Goal: Task Accomplishment & Management: Complete application form

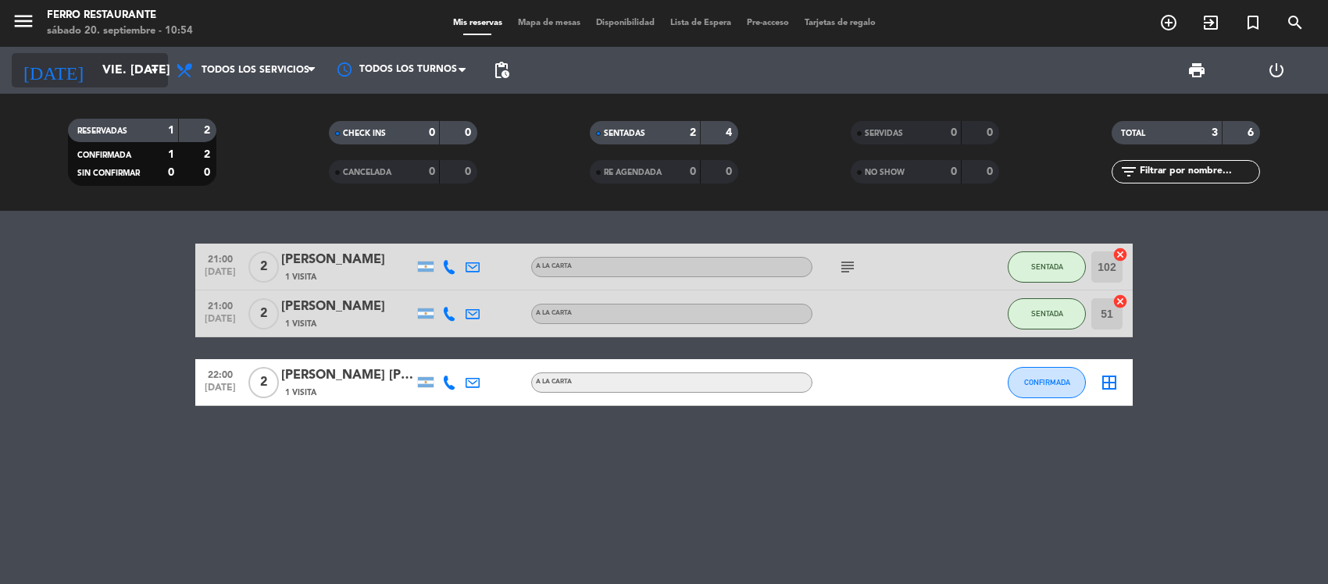
click at [134, 72] on input "vie. 19 sep." at bounding box center [177, 70] width 165 height 30
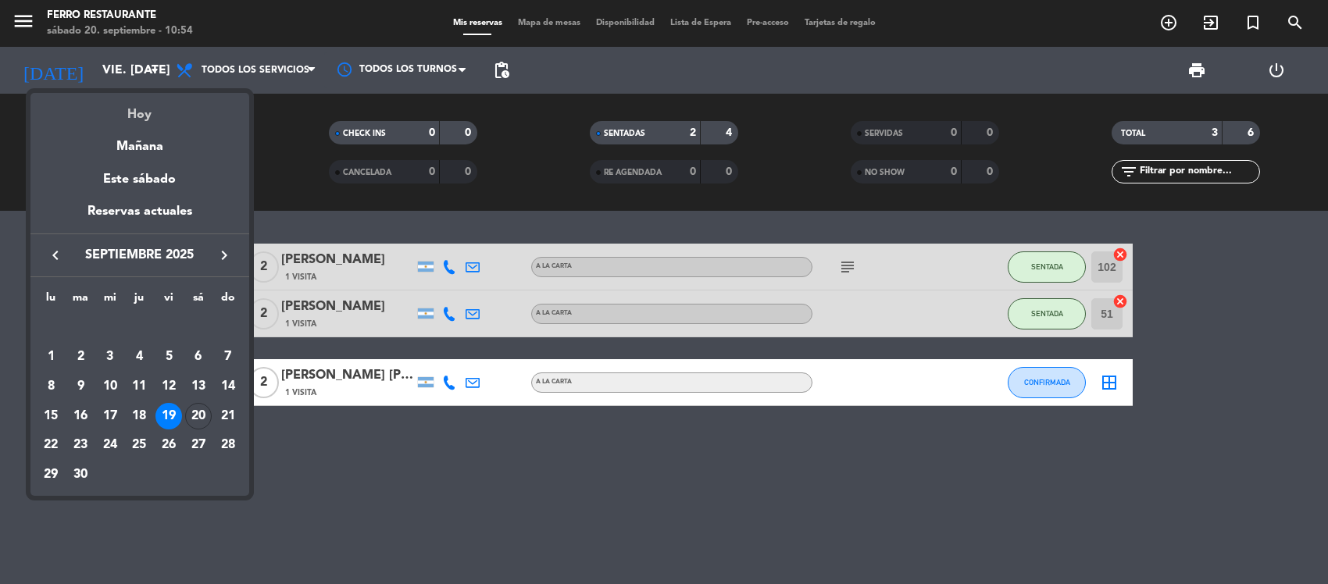
click at [142, 115] on div "Hoy" at bounding box center [139, 109] width 219 height 32
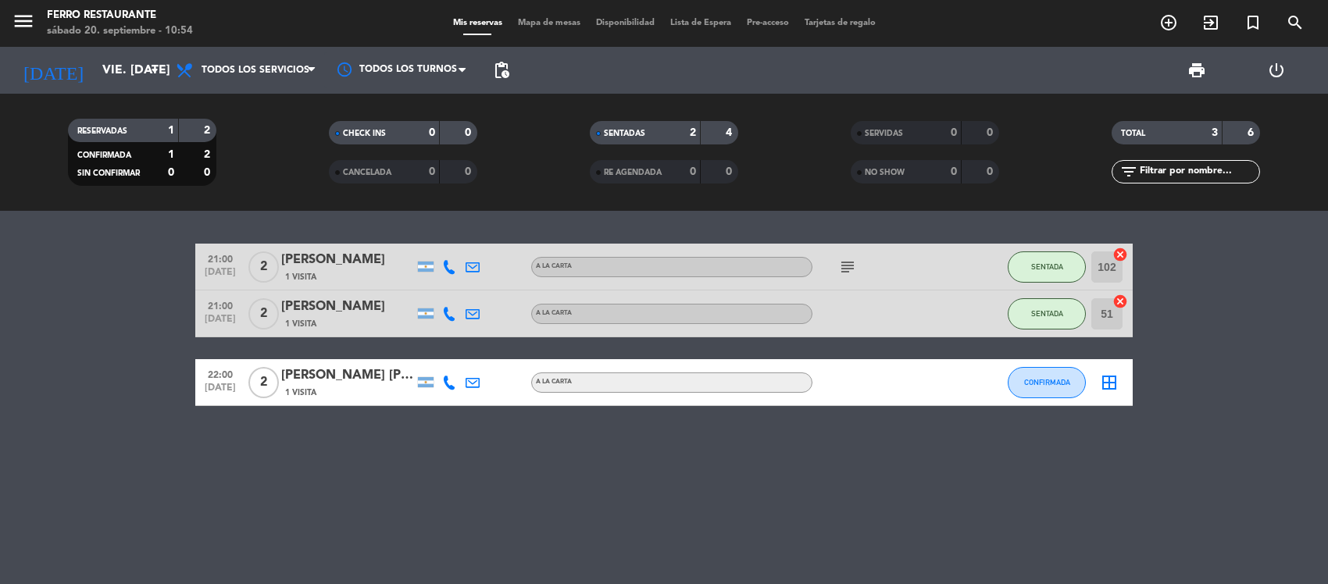
type input "[DATE]"
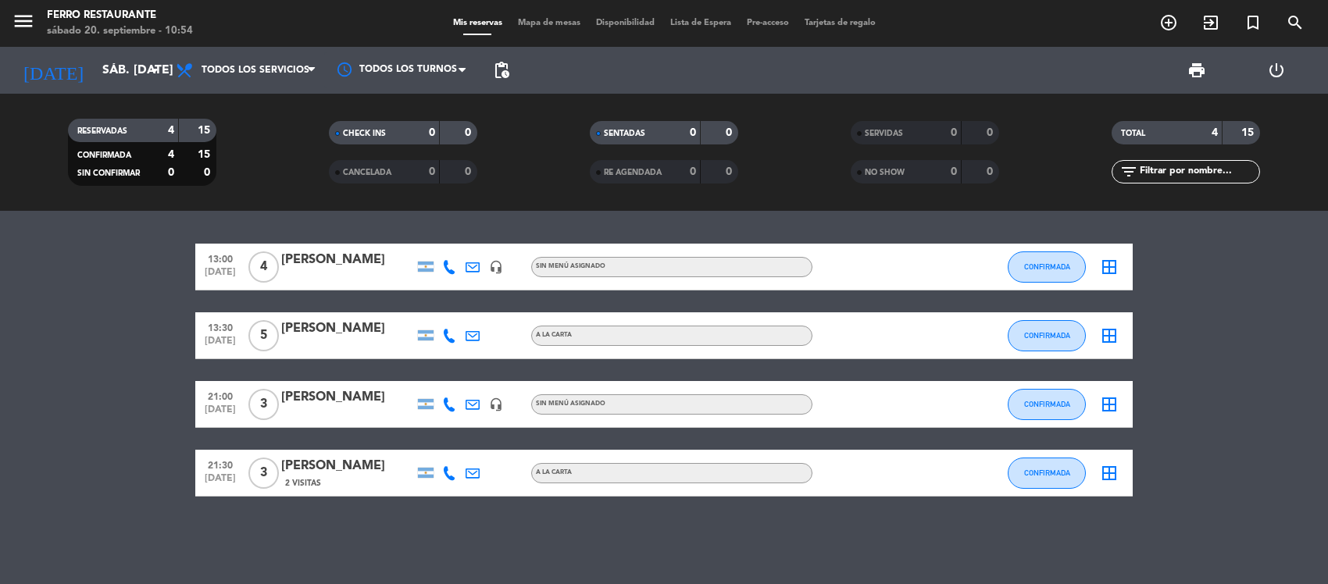
scroll to position [14, 0]
click at [1168, 12] on span "add_circle_outline" at bounding box center [1168, 22] width 42 height 27
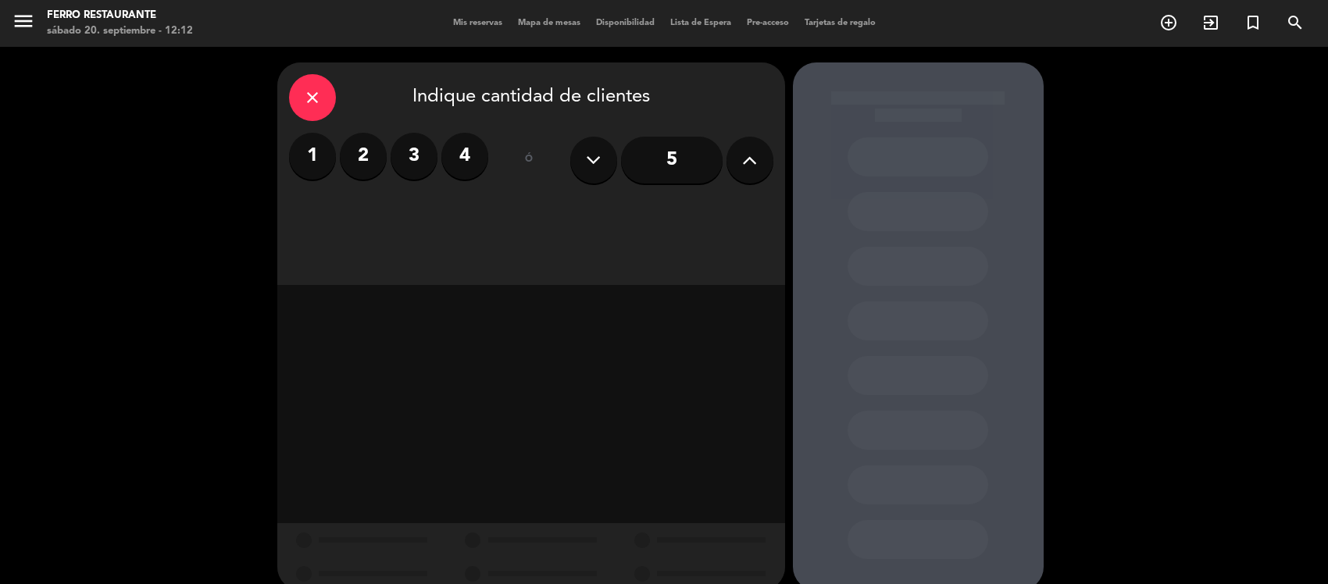
drag, startPoint x: 773, startPoint y: 168, endPoint x: 756, endPoint y: 160, distance: 18.9
click at [756, 160] on div "close Indique cantidad de clientes 1 2 3 4 ó 5" at bounding box center [531, 173] width 508 height 223
click at [756, 160] on icon at bounding box center [749, 159] width 15 height 23
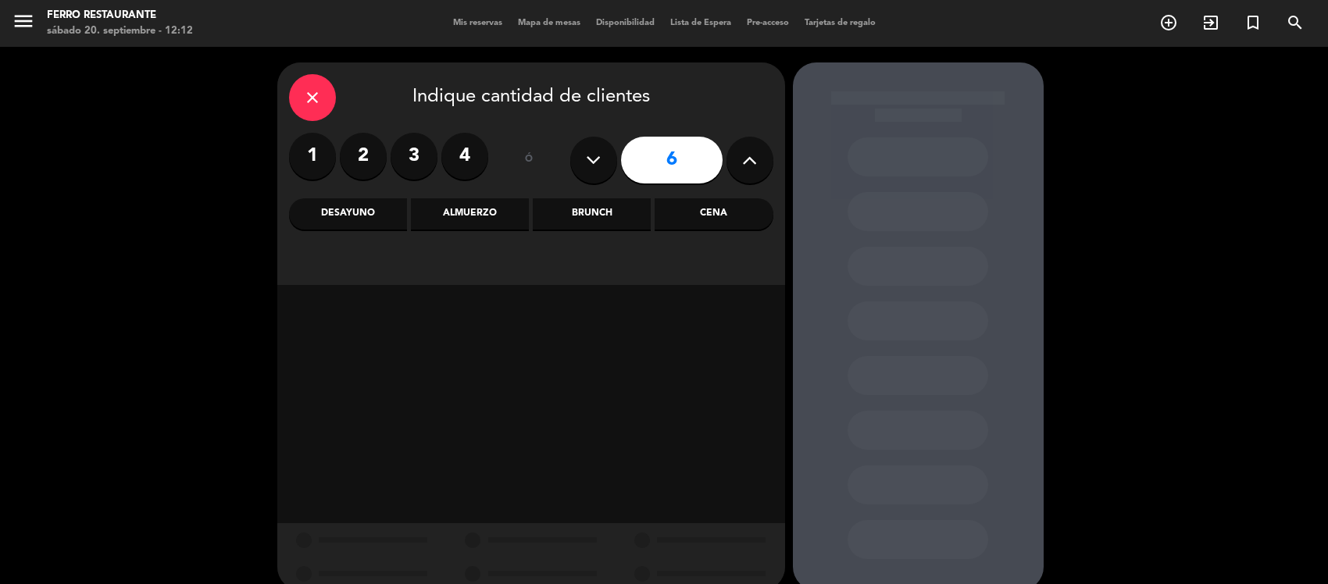
click at [756, 160] on icon at bounding box center [749, 159] width 15 height 23
type input "7"
click at [446, 208] on div "Almuerzo" at bounding box center [470, 213] width 118 height 31
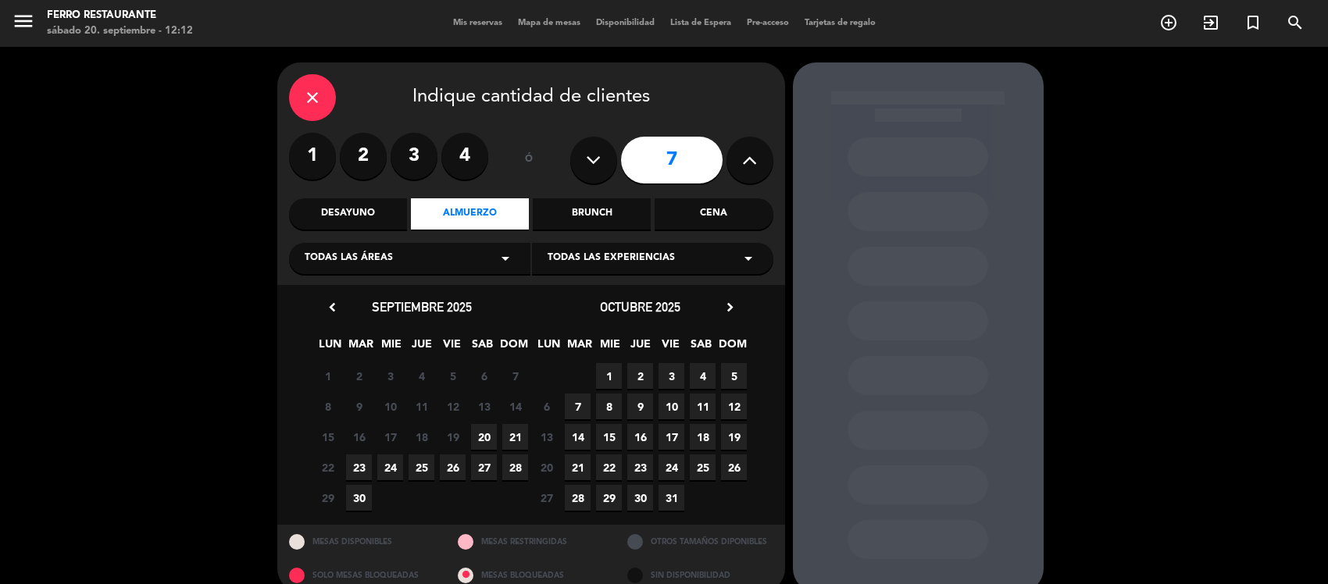
click at [490, 438] on span "20" at bounding box center [484, 437] width 26 height 26
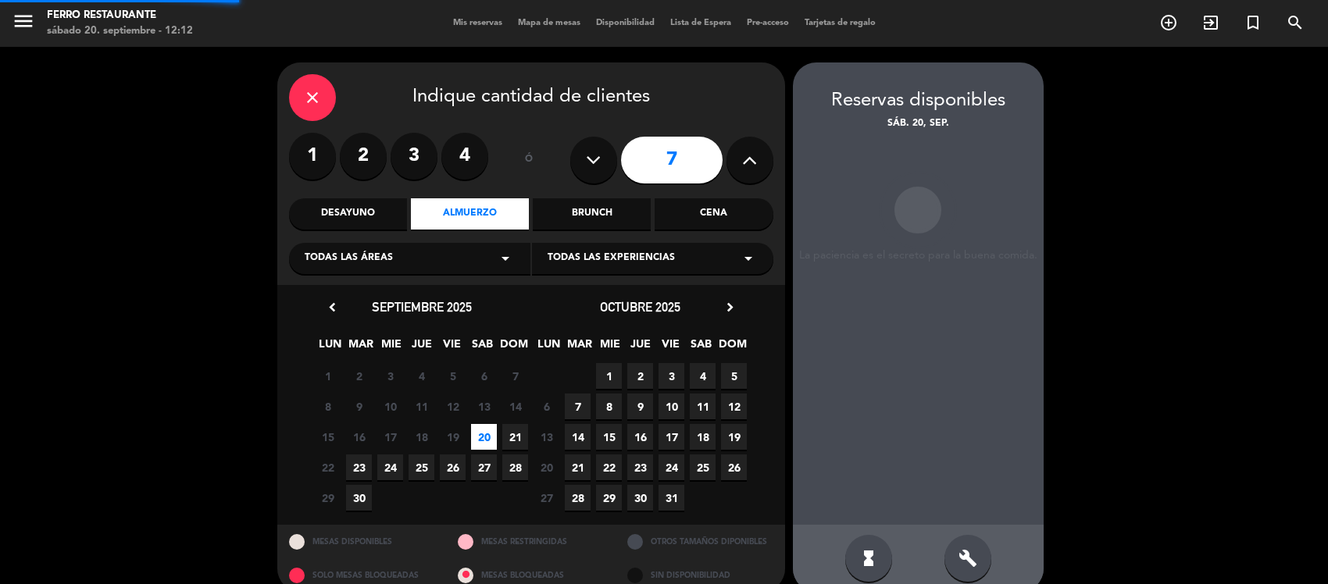
scroll to position [33, 0]
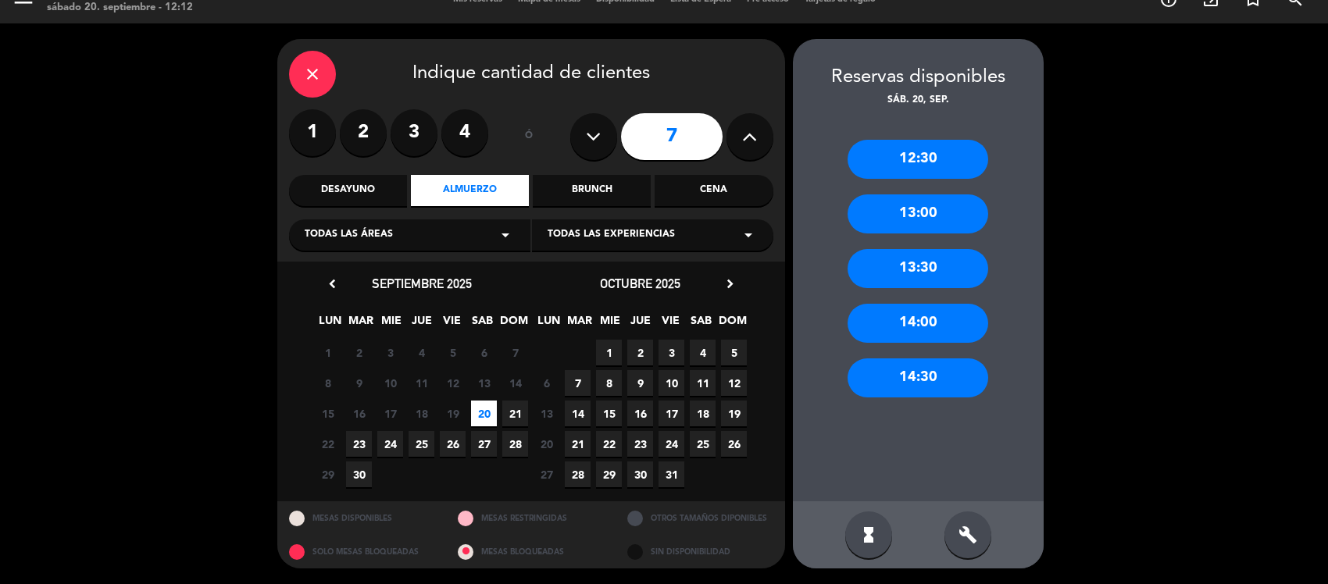
click at [973, 196] on div "13:00" at bounding box center [917, 213] width 141 height 39
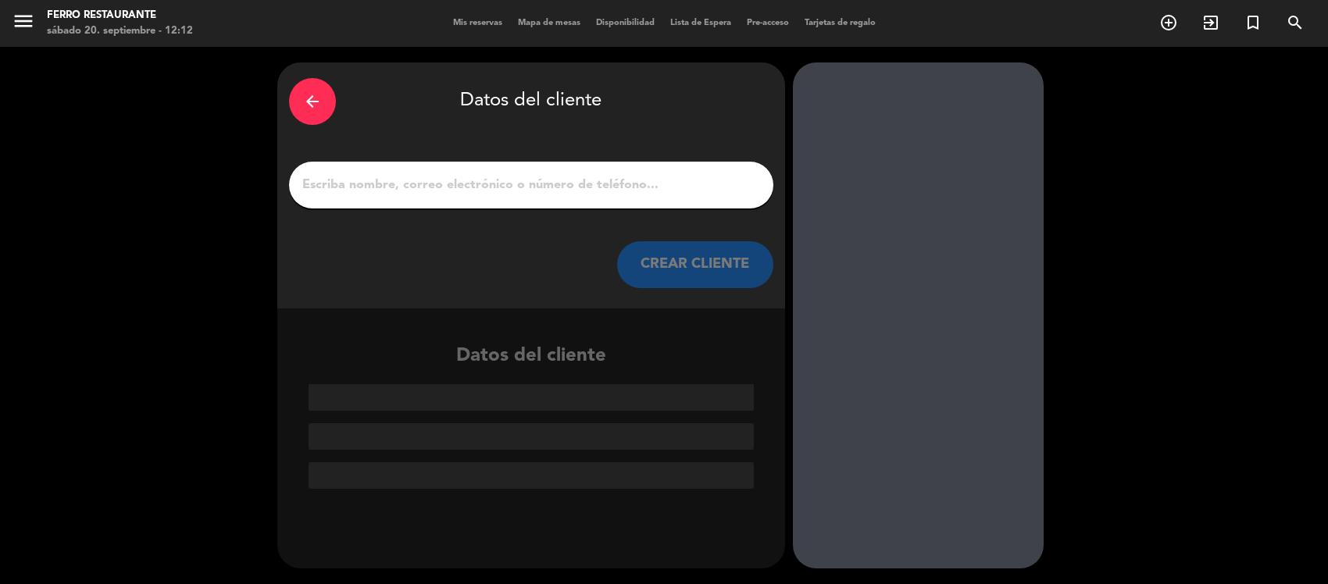
scroll to position [0, 0]
click at [508, 209] on div at bounding box center [531, 185] width 484 height 47
click at [514, 196] on input "1" at bounding box center [531, 185] width 461 height 22
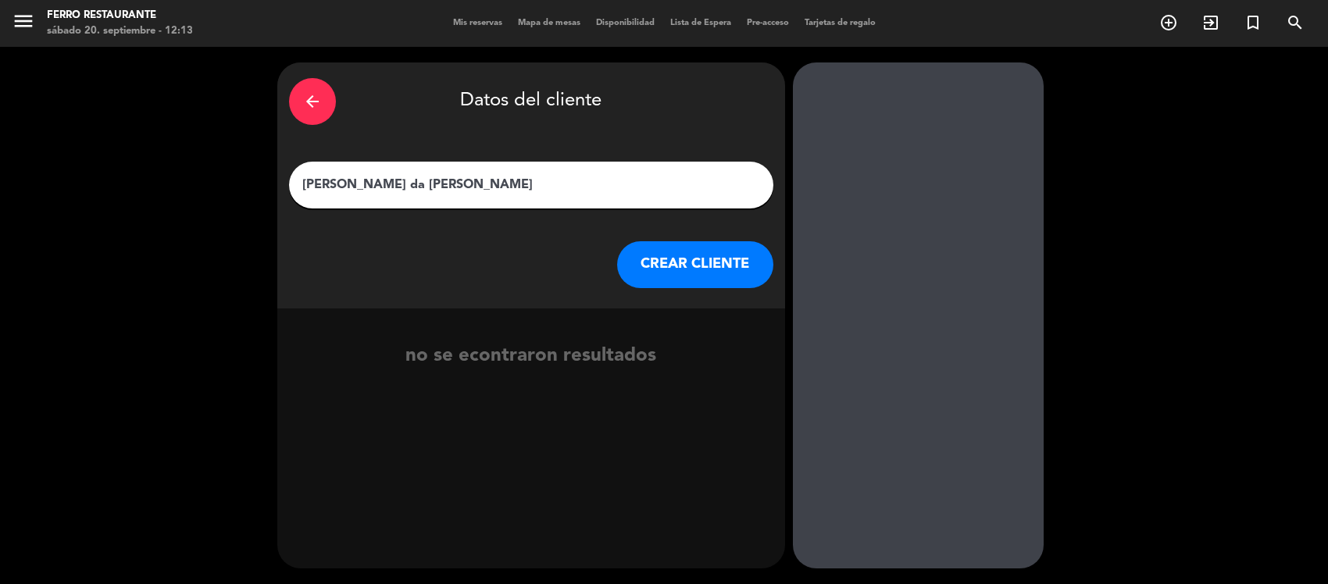
type input "[PERSON_NAME] da [PERSON_NAME]"
click at [685, 267] on button "CREAR CLIENTE" at bounding box center [695, 264] width 156 height 47
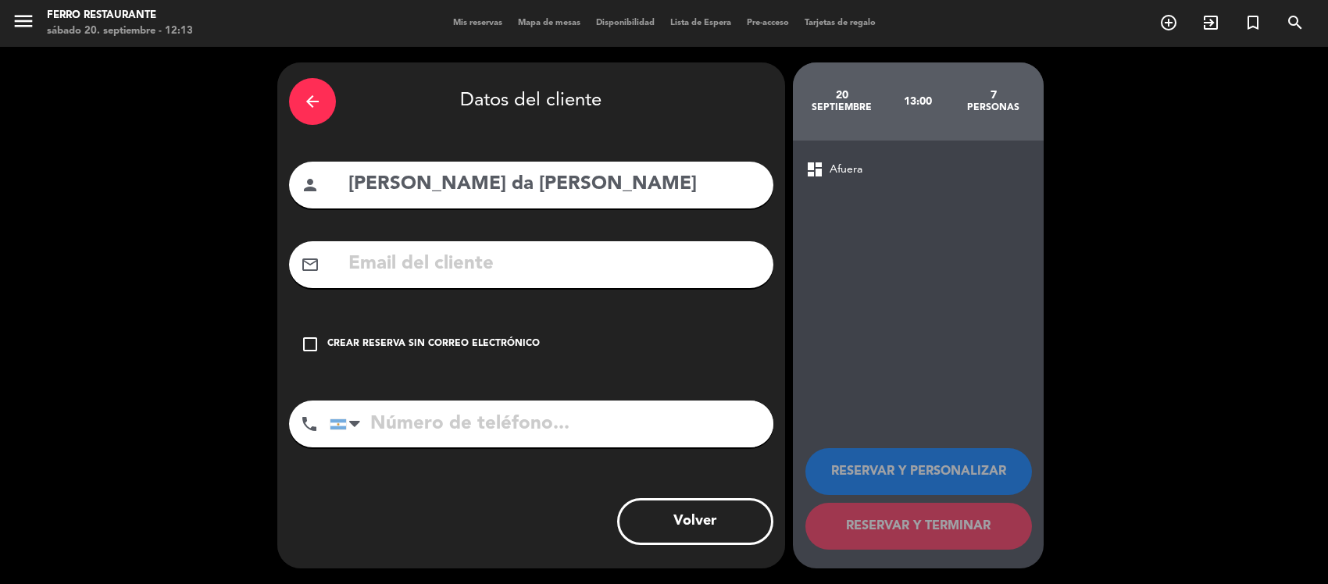
click at [490, 448] on input "tel" at bounding box center [552, 424] width 444 height 47
paste input "[EMAIL_ADDRESS][DOMAIN_NAME]"
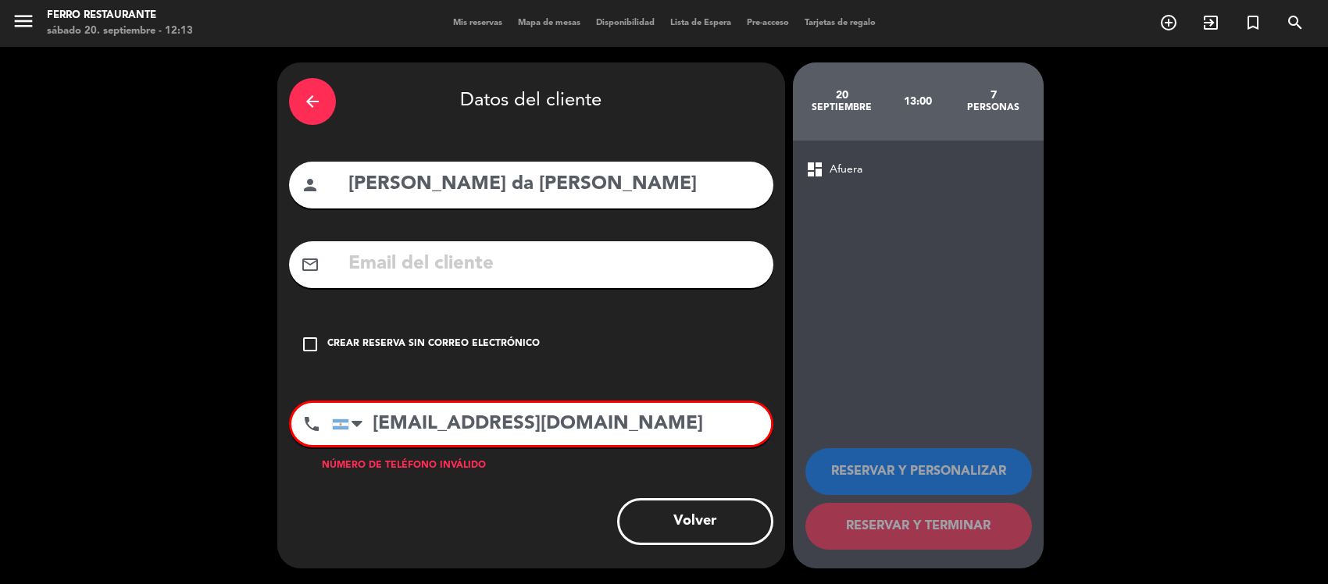
click at [587, 445] on input "[EMAIL_ADDRESS][DOMAIN_NAME]" at bounding box center [551, 424] width 439 height 42
paste input "[PHONE_NUMBER]"
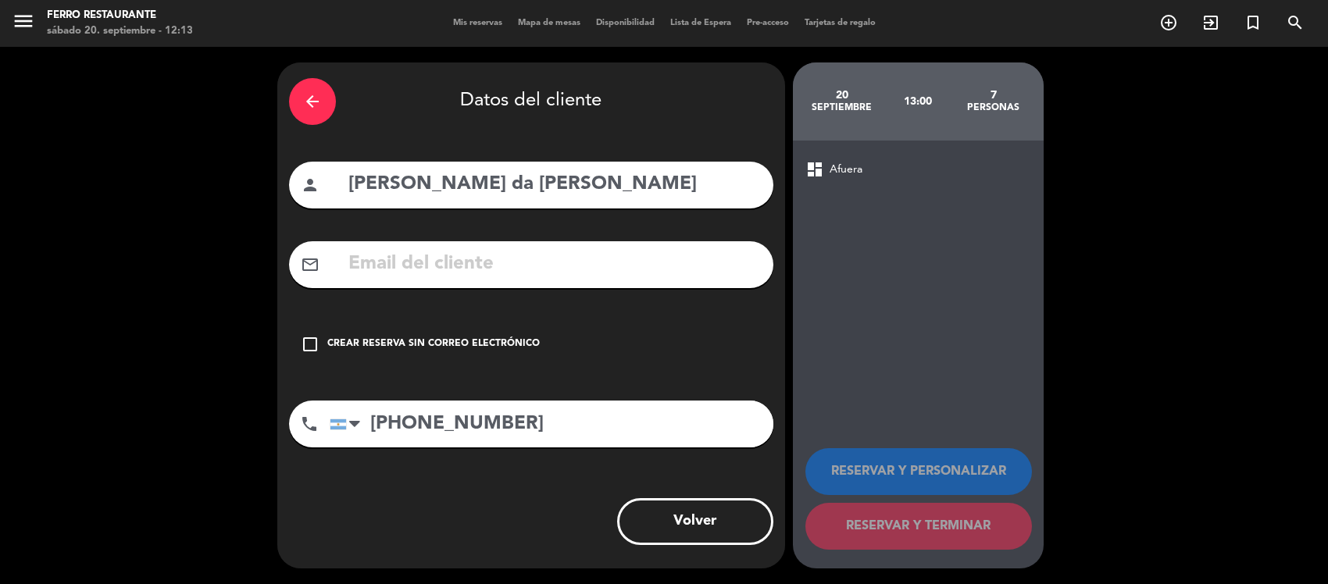
type input "[PHONE_NUMBER]"
click at [539, 288] on div "mail_outline" at bounding box center [531, 264] width 484 height 47
click at [549, 280] on input "text" at bounding box center [554, 264] width 415 height 32
paste input "[EMAIL_ADDRESS][DOMAIN_NAME]"
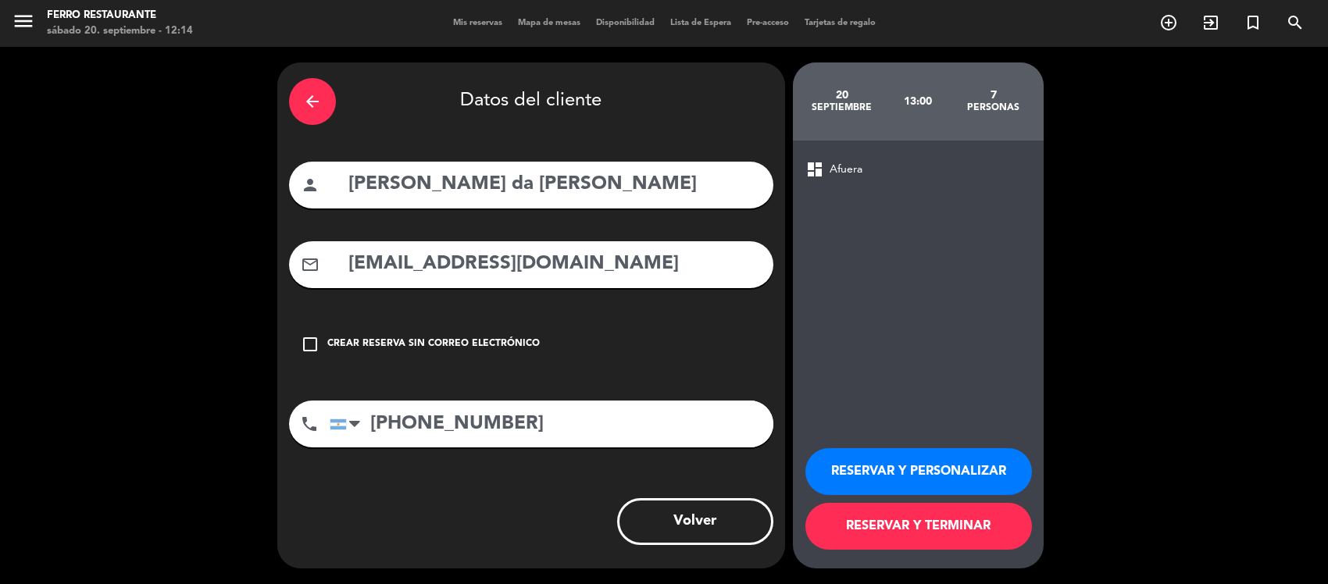
type input "[EMAIL_ADDRESS][DOMAIN_NAME]"
click at [920, 510] on button "RESERVAR Y TERMINAR" at bounding box center [918, 526] width 226 height 47
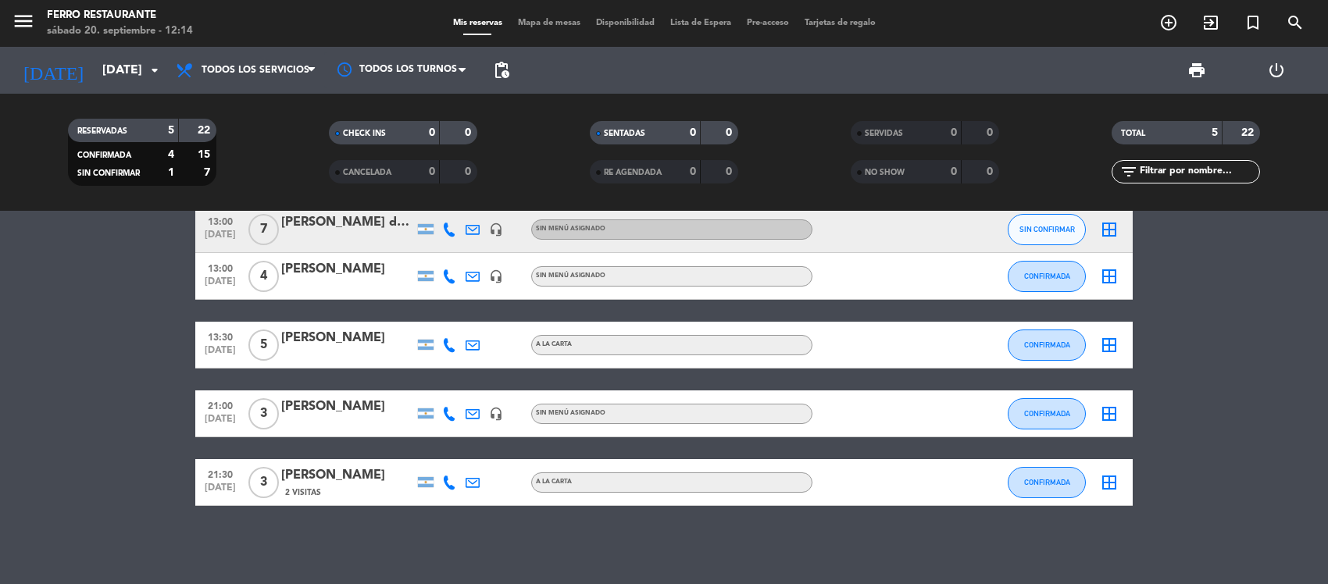
scroll to position [41, 0]
click at [259, 61] on span "Todos los servicios" at bounding box center [246, 70] width 156 height 34
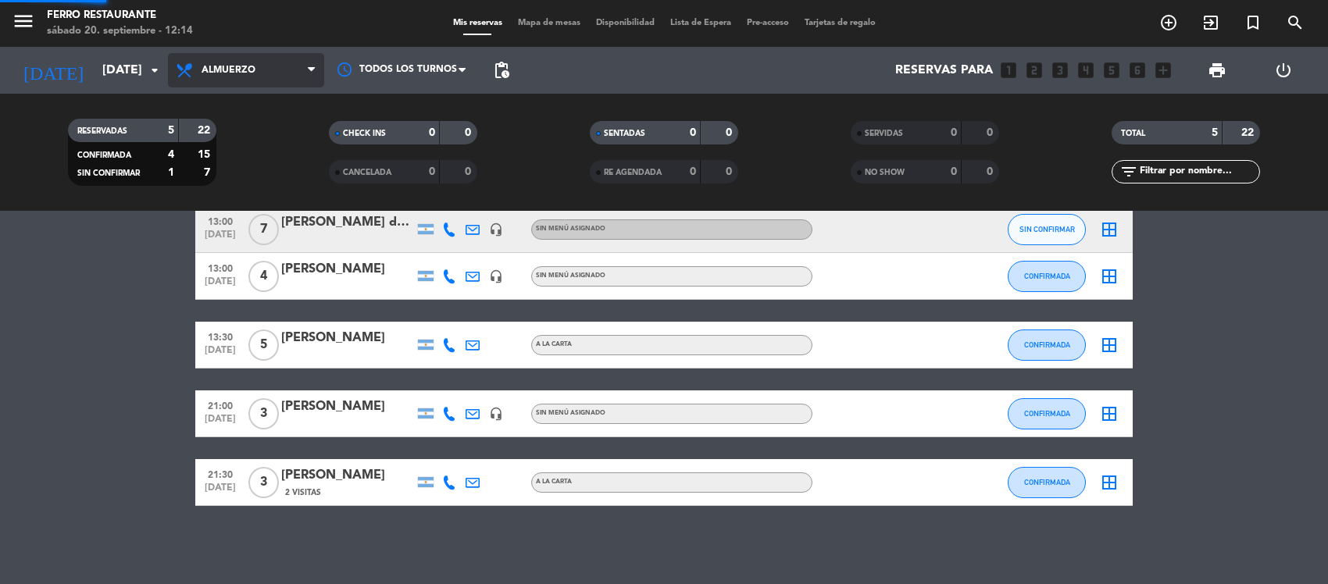
click at [274, 193] on div "menu [PERSON_NAME] Restaurante [DATE] 20. septiembre - 12:14 Mis reservas Mapa …" at bounding box center [664, 105] width 1328 height 211
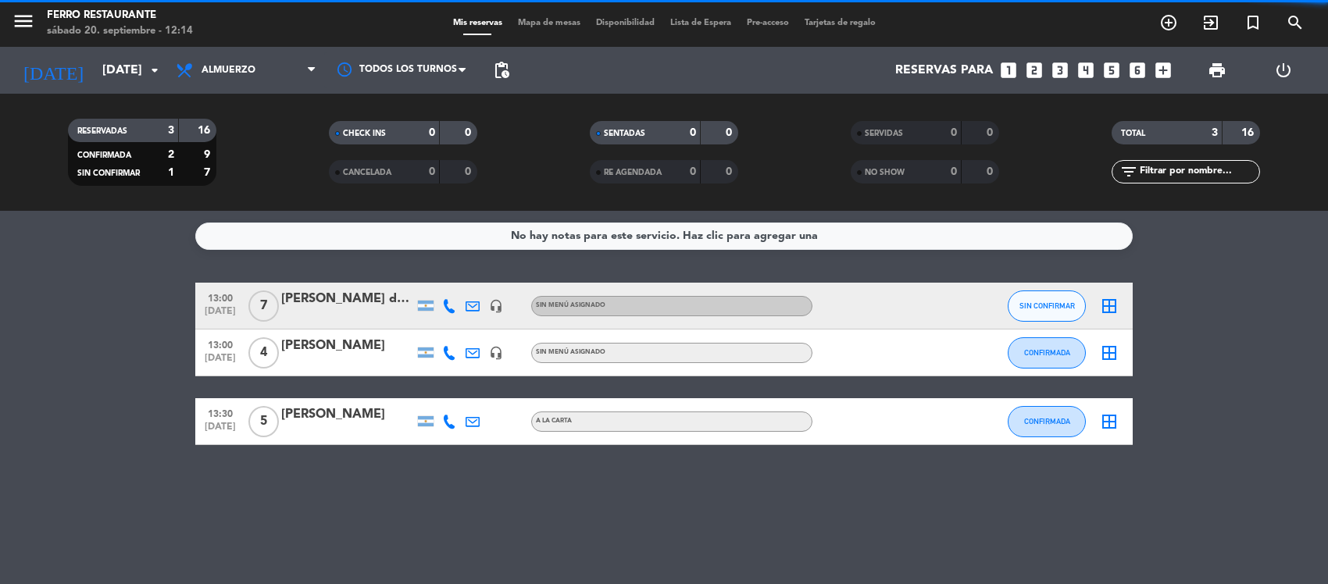
scroll to position [0, 0]
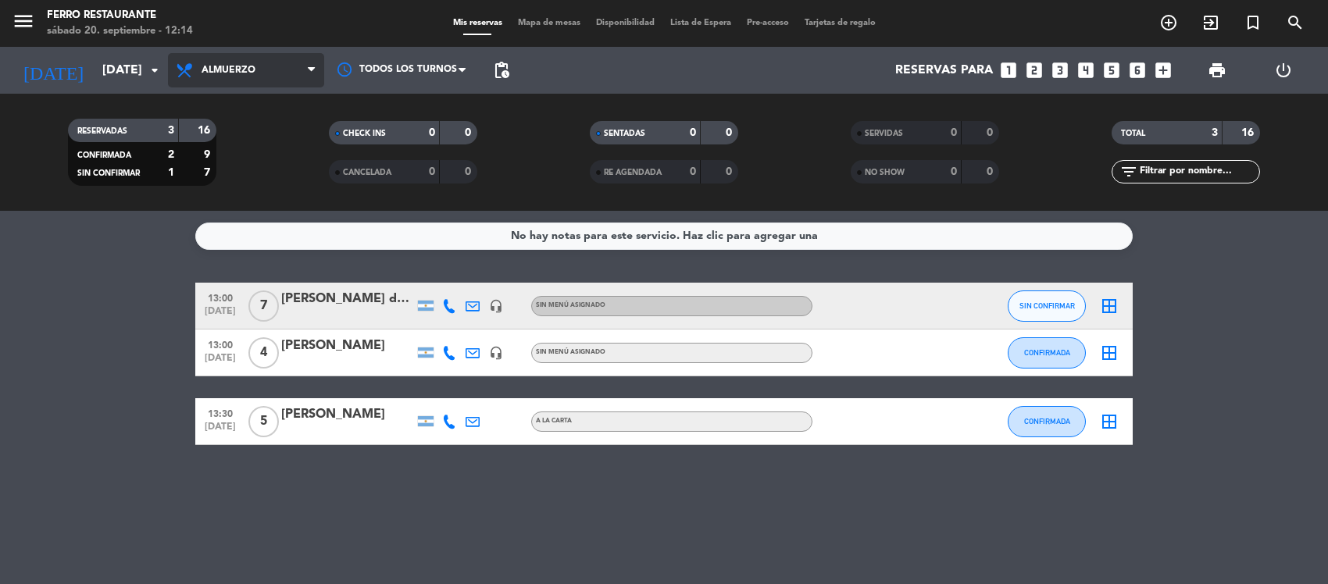
click at [248, 72] on span "Almuerzo" at bounding box center [229, 70] width 54 height 11
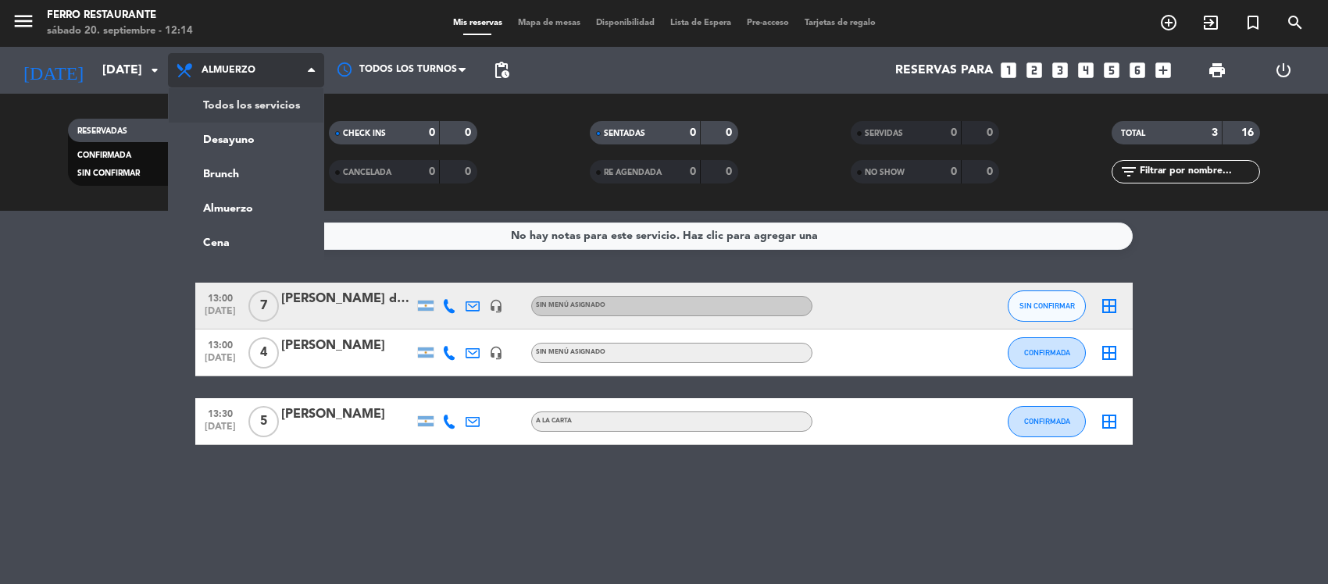
click at [255, 109] on div "menu [PERSON_NAME] Restaurante [DATE] 20. septiembre - 12:14 Mis reservas Mapa …" at bounding box center [664, 105] width 1328 height 211
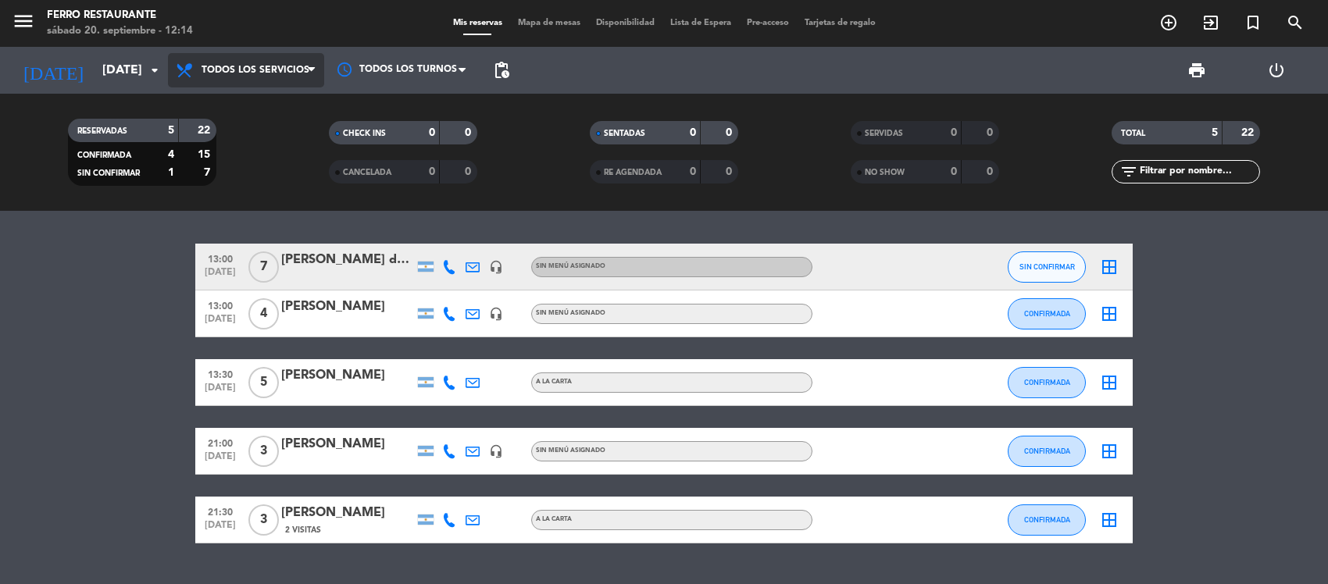
click at [299, 75] on span "Todos los servicios" at bounding box center [256, 70] width 108 height 11
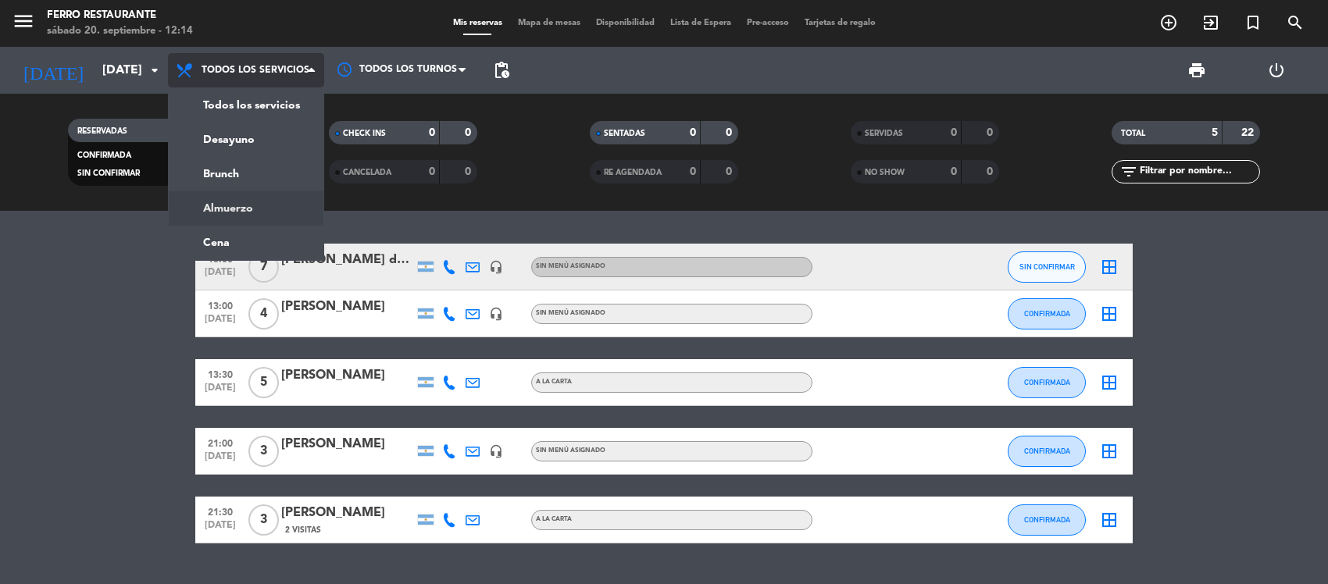
click at [282, 196] on div "menu [PERSON_NAME] Restaurante [DATE] 20. septiembre - 12:14 Mis reservas Mapa …" at bounding box center [664, 105] width 1328 height 211
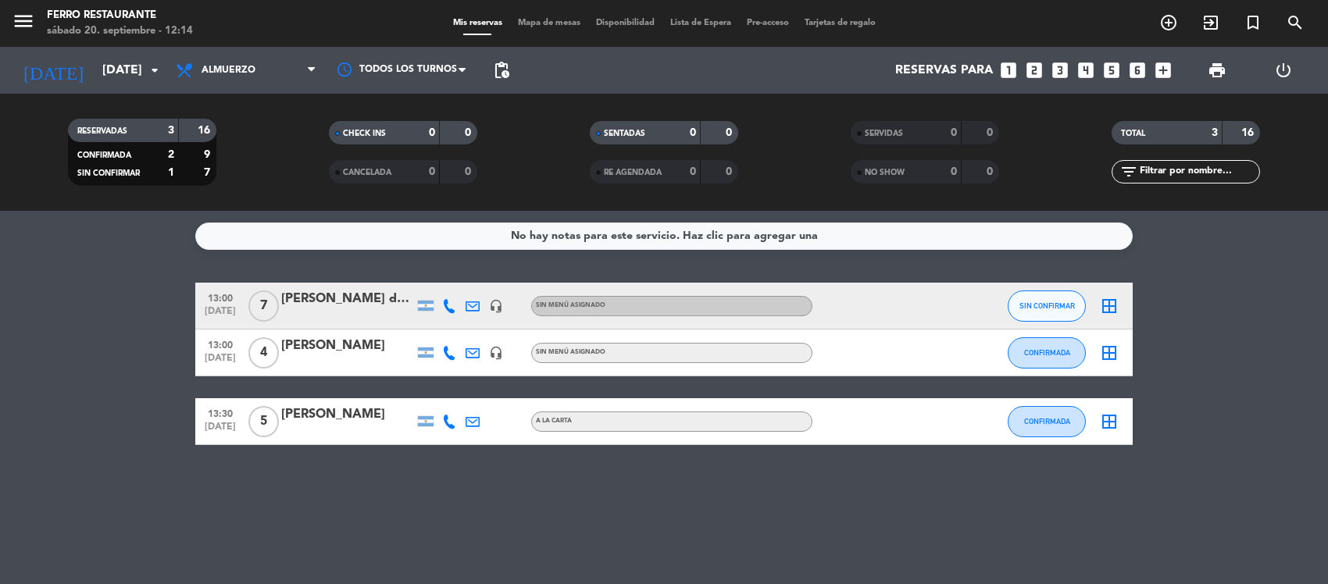
drag, startPoint x: 187, startPoint y: 282, endPoint x: 906, endPoint y: 563, distance: 771.6
click at [906, 563] on div "No hay notas para este servicio. Haz clic para agregar una 13:00 [DATE] 7 [PERS…" at bounding box center [664, 397] width 1328 height 373
click at [875, 527] on div "No hay notas para este servicio. Haz clic para agregar una 13:00 [DATE] 7 [PERS…" at bounding box center [664, 397] width 1328 height 373
click at [1025, 307] on button "SIN CONFIRMAR" at bounding box center [1047, 306] width 78 height 31
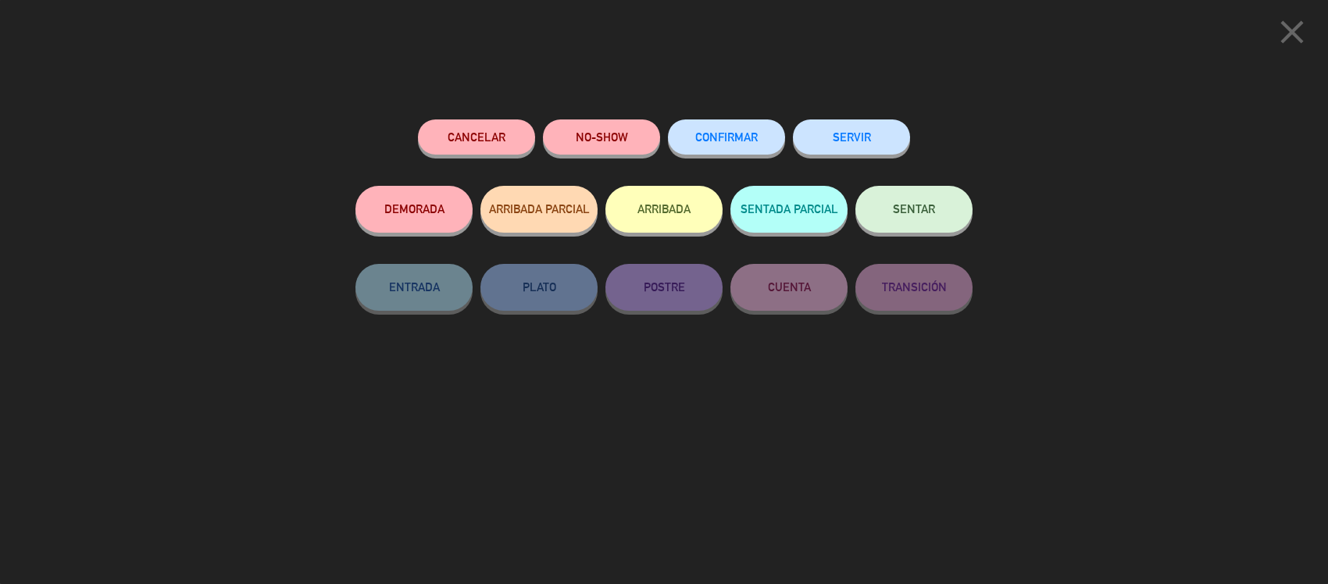
click at [758, 143] on span "CONFIRMAR" at bounding box center [726, 136] width 62 height 13
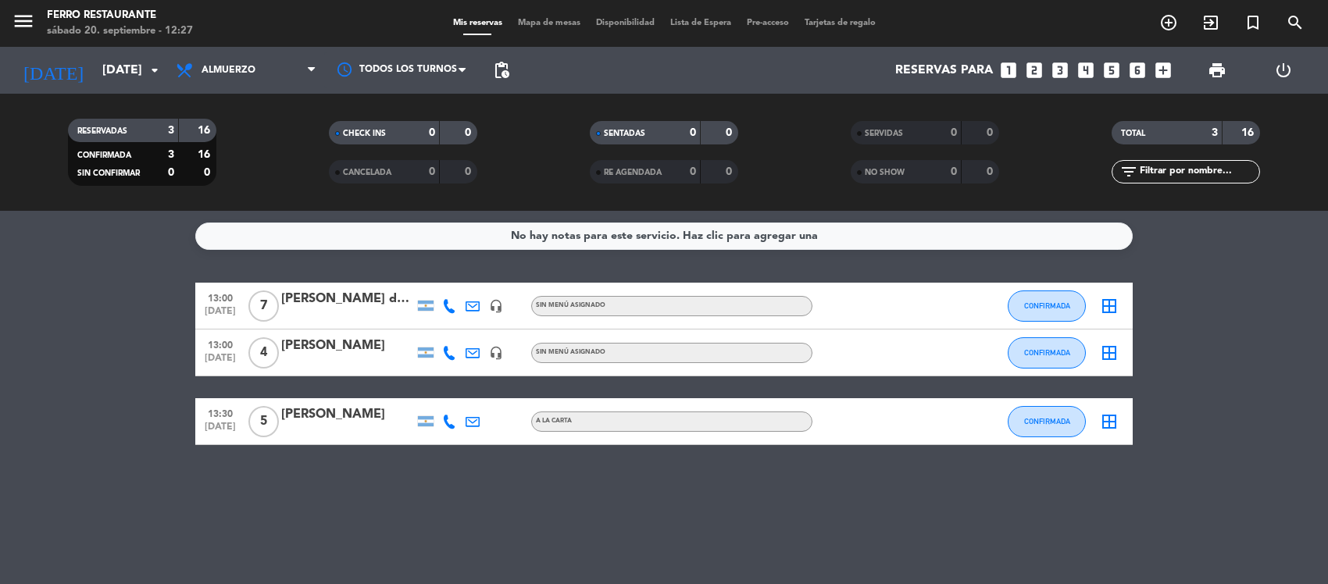
click at [127, 250] on div "No hay notas para este servicio. Haz clic para agregar una 13:00 [DATE] 7 [PERS…" at bounding box center [664, 397] width 1328 height 373
click at [16, 465] on div "No hay notas para este servicio. Haz clic para agregar una 13:00 [DATE] 7 [PERS…" at bounding box center [664, 397] width 1328 height 373
click at [95, 325] on bookings-row "13:00 [DATE] 7 [PERSON_NAME] da [PERSON_NAME] headset_mic Sin menú asignado CON…" at bounding box center [664, 364] width 1328 height 162
click at [69, 273] on div "No hay notas para este servicio. Haz clic para agregar una 13:00 [DATE] 7 [PERS…" at bounding box center [664, 397] width 1328 height 373
click at [1045, 353] on button "CONFIRMADA" at bounding box center [1047, 352] width 78 height 31
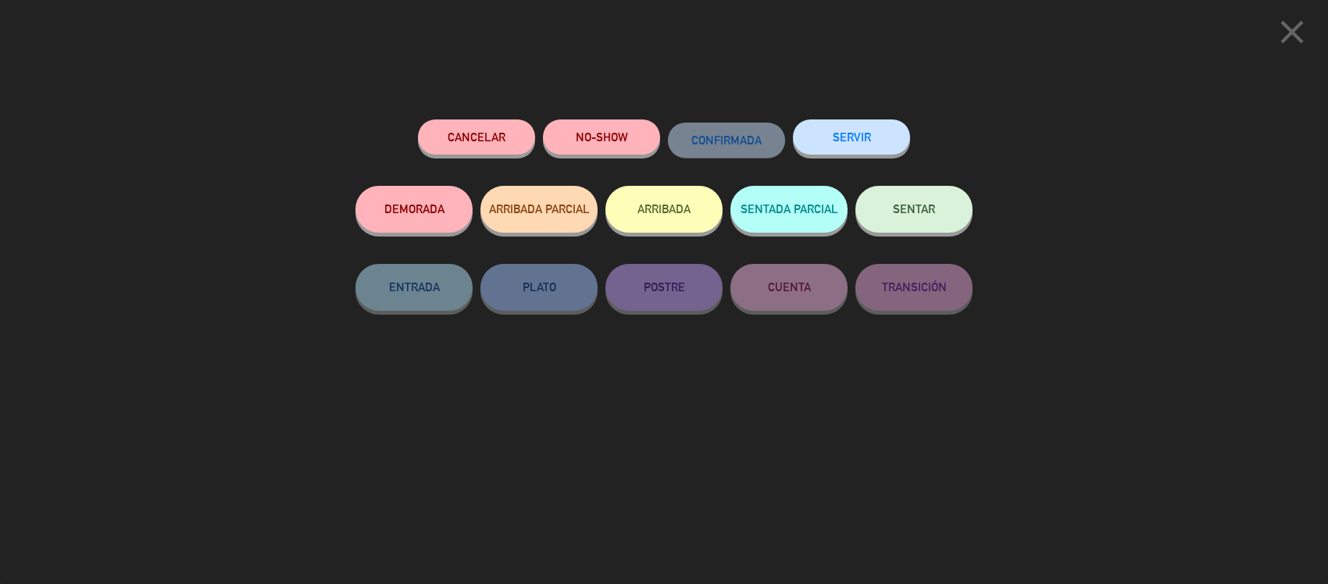
click at [462, 123] on div "Cancelar" at bounding box center [476, 152] width 117 height 66
click at [485, 144] on button "Cancelar" at bounding box center [476, 136] width 117 height 35
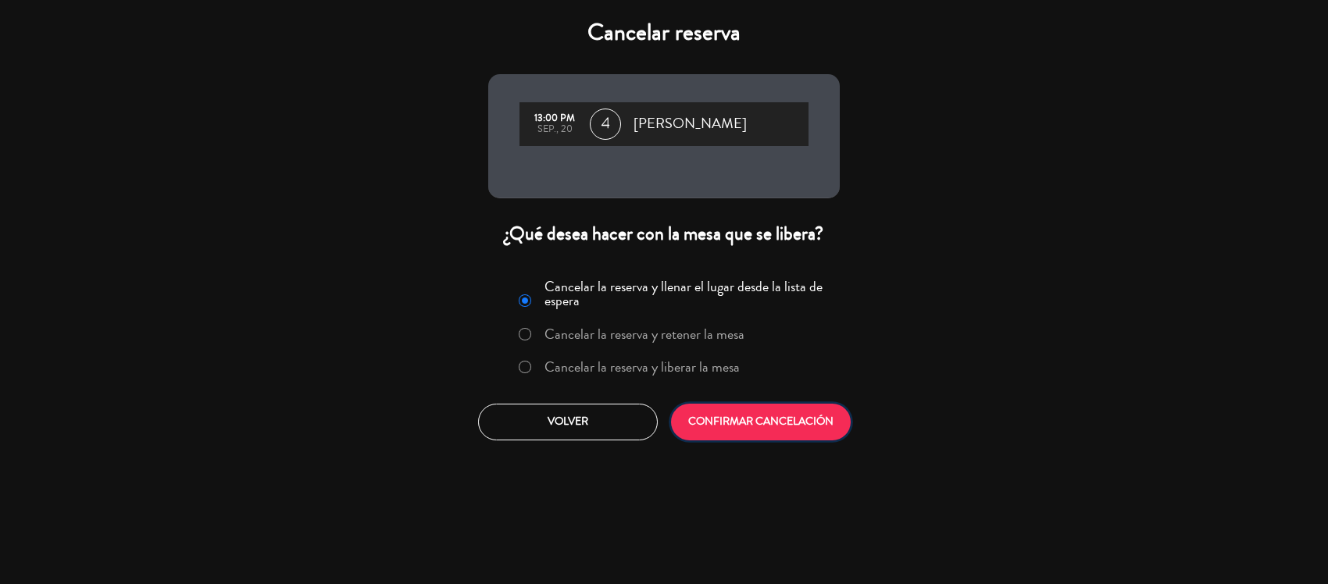
click at [812, 440] on button "CONFIRMAR CANCELACIÓN" at bounding box center [761, 422] width 180 height 37
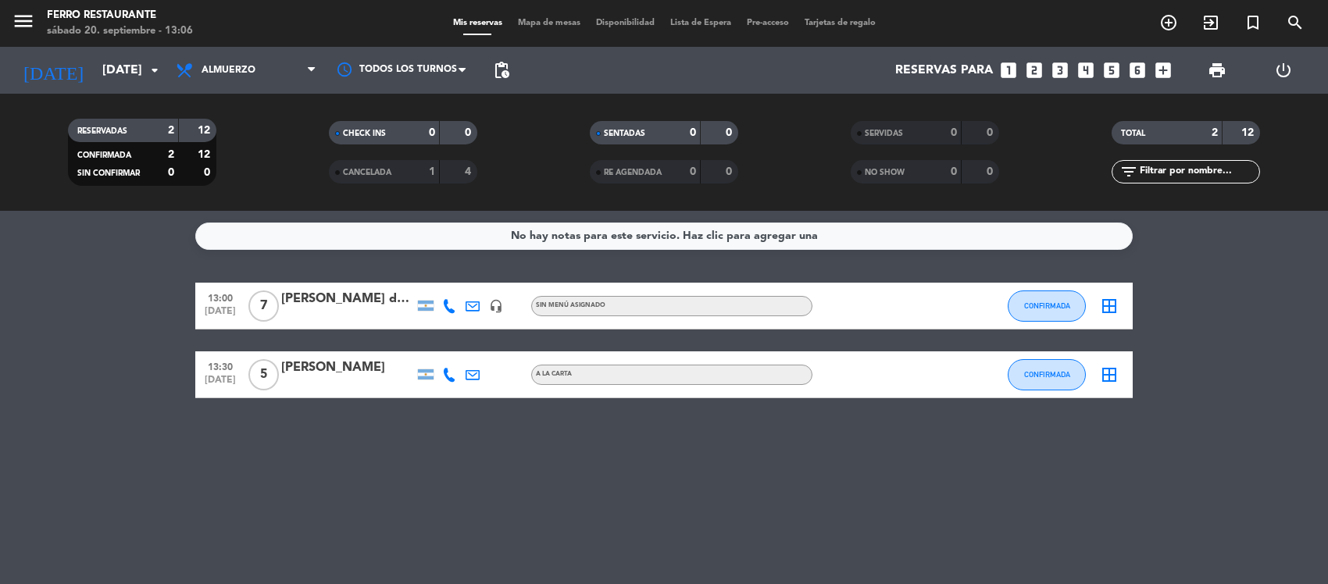
click at [1138, 69] on icon "looks_6" at bounding box center [1137, 70] width 20 height 20
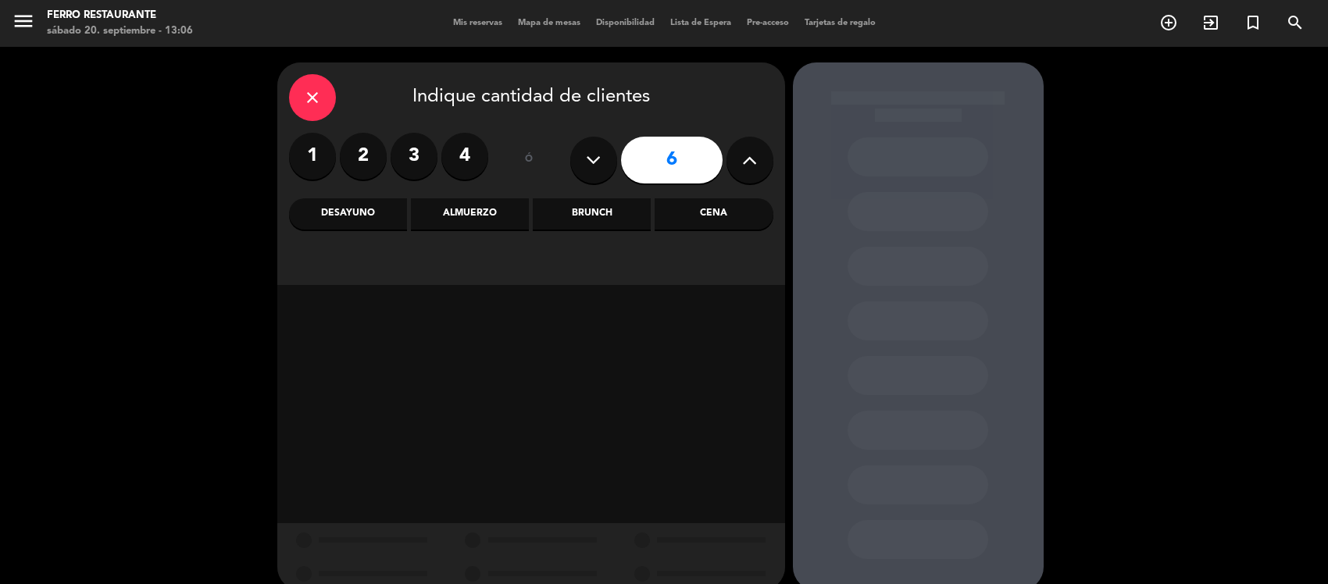
click at [490, 216] on div "Almuerzo" at bounding box center [470, 213] width 118 height 31
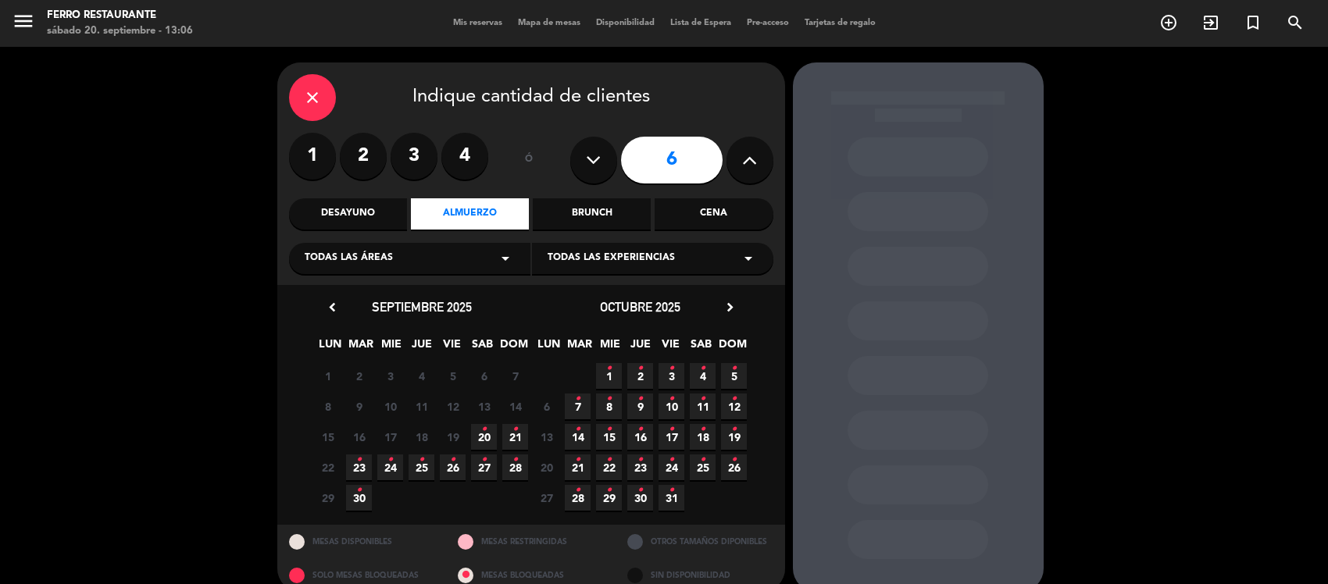
click at [513, 440] on icon "•" at bounding box center [514, 429] width 5 height 25
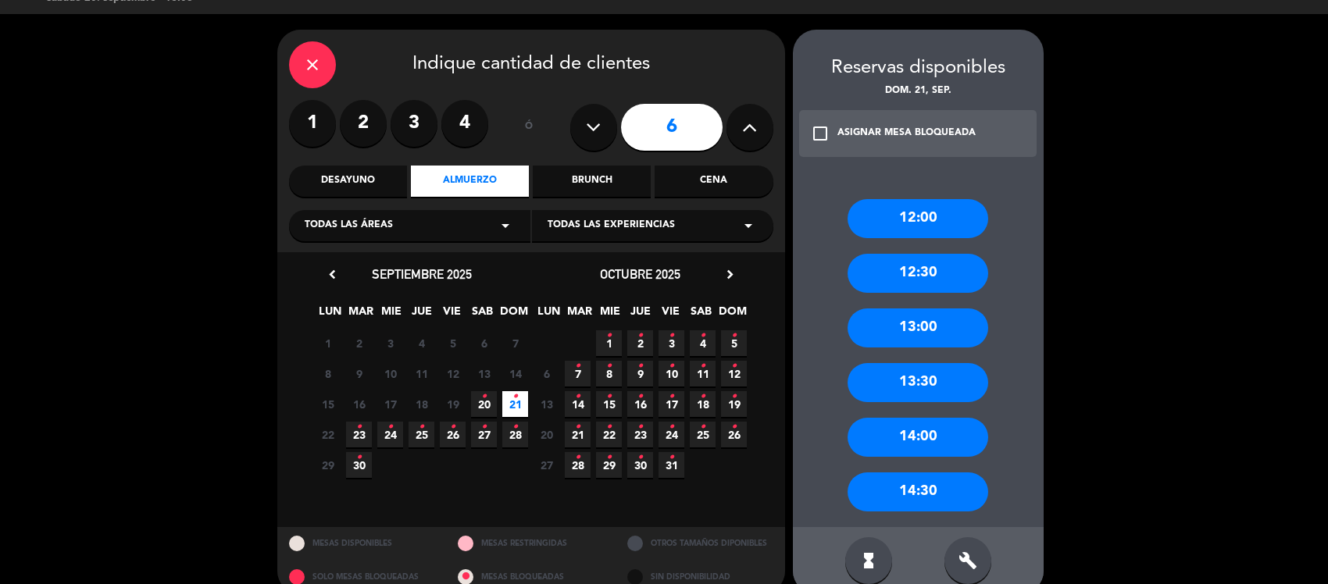
click at [918, 381] on div "13:30" at bounding box center [917, 382] width 141 height 39
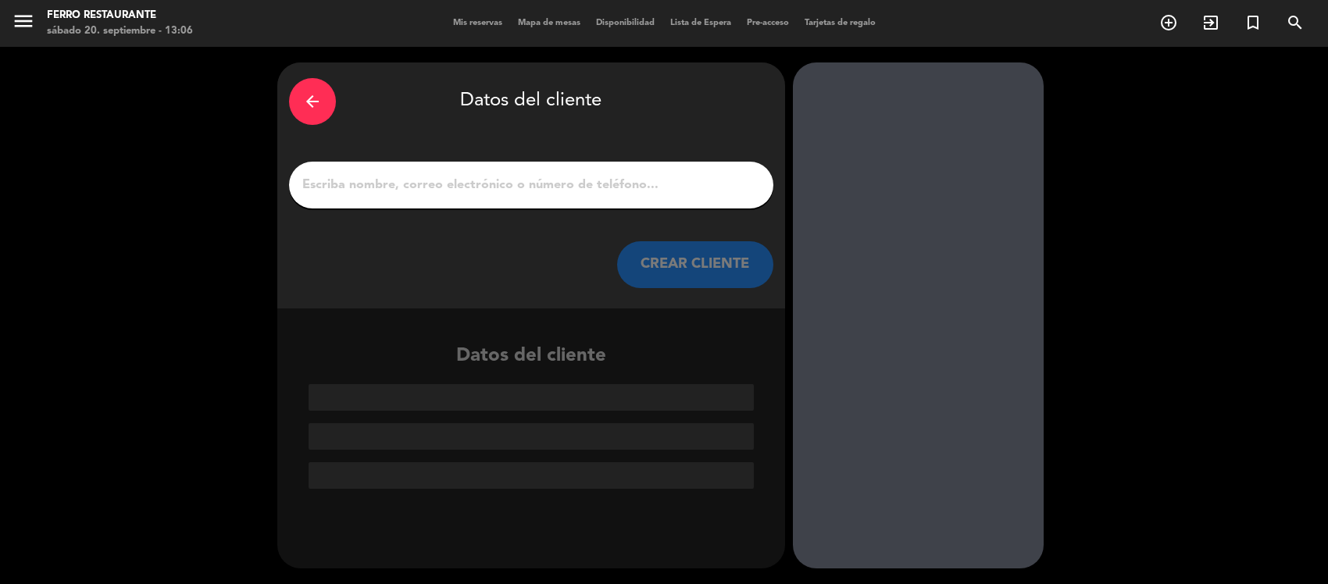
click at [512, 196] on input "1" at bounding box center [531, 185] width 461 height 22
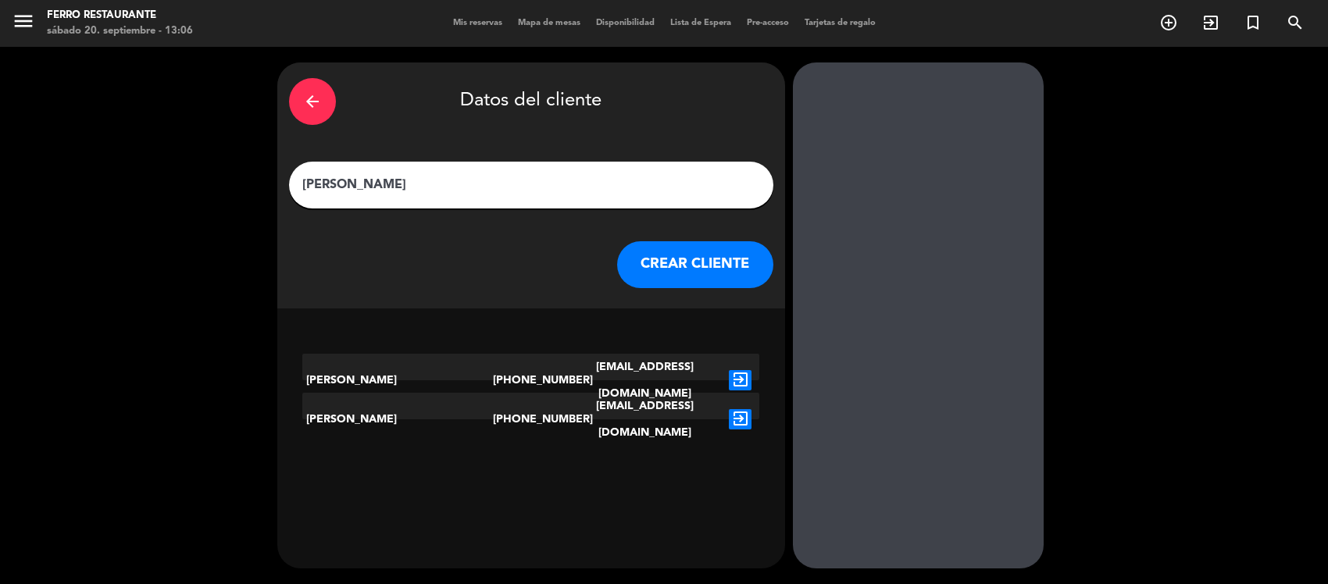
type input "[PERSON_NAME]"
click at [740, 416] on icon "exit_to_app" at bounding box center [740, 419] width 23 height 20
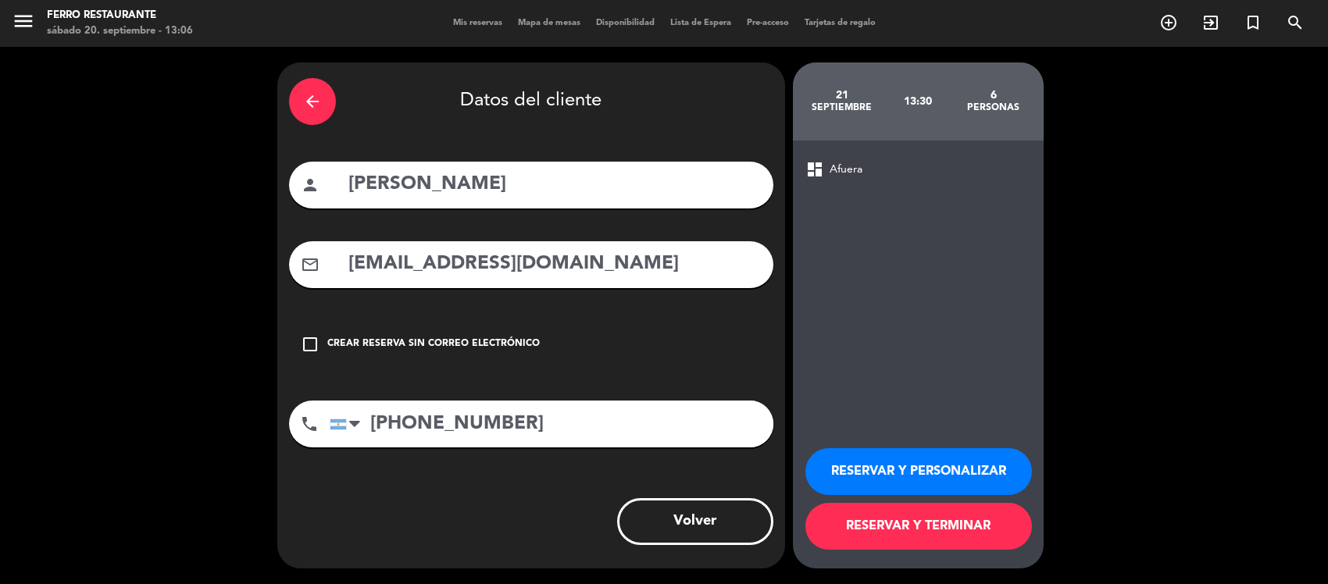
click at [949, 526] on button "RESERVAR Y TERMINAR" at bounding box center [918, 526] width 226 height 47
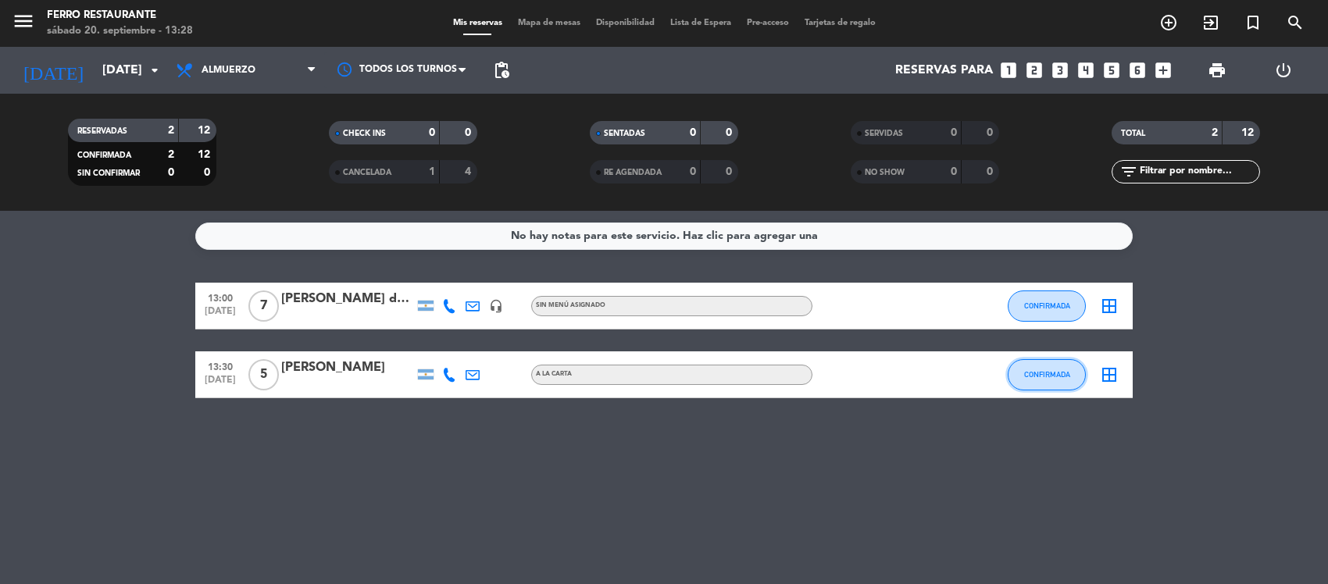
click at [1059, 379] on span "CONFIRMADA" at bounding box center [1047, 374] width 46 height 9
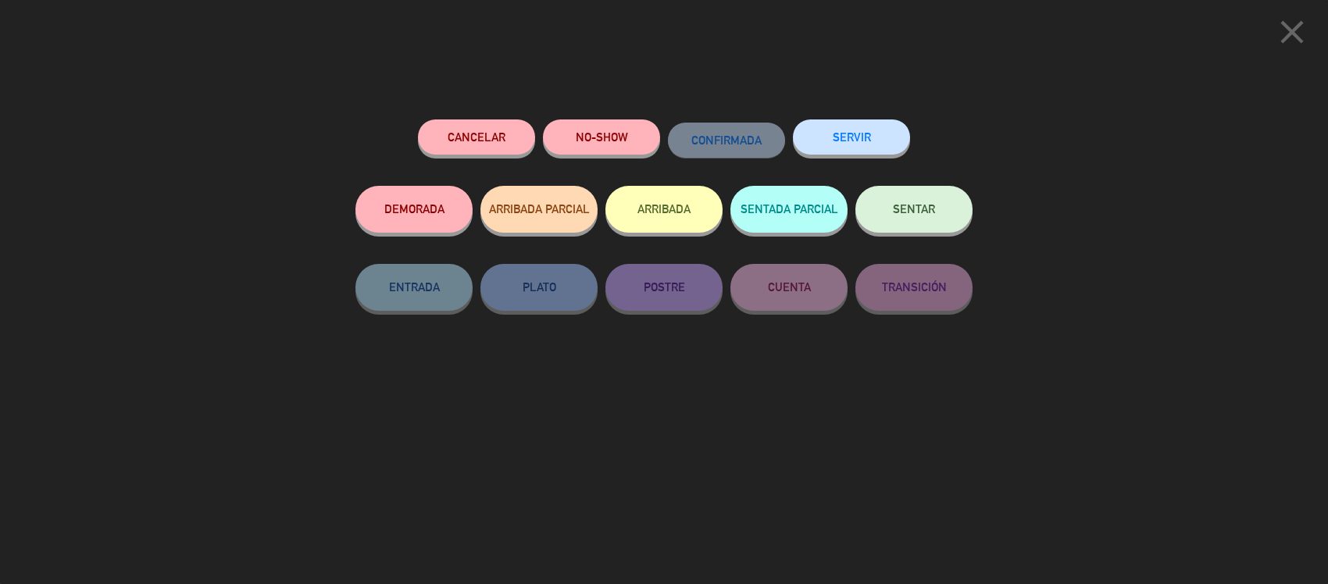
click at [922, 225] on button "SENTAR" at bounding box center [913, 209] width 117 height 47
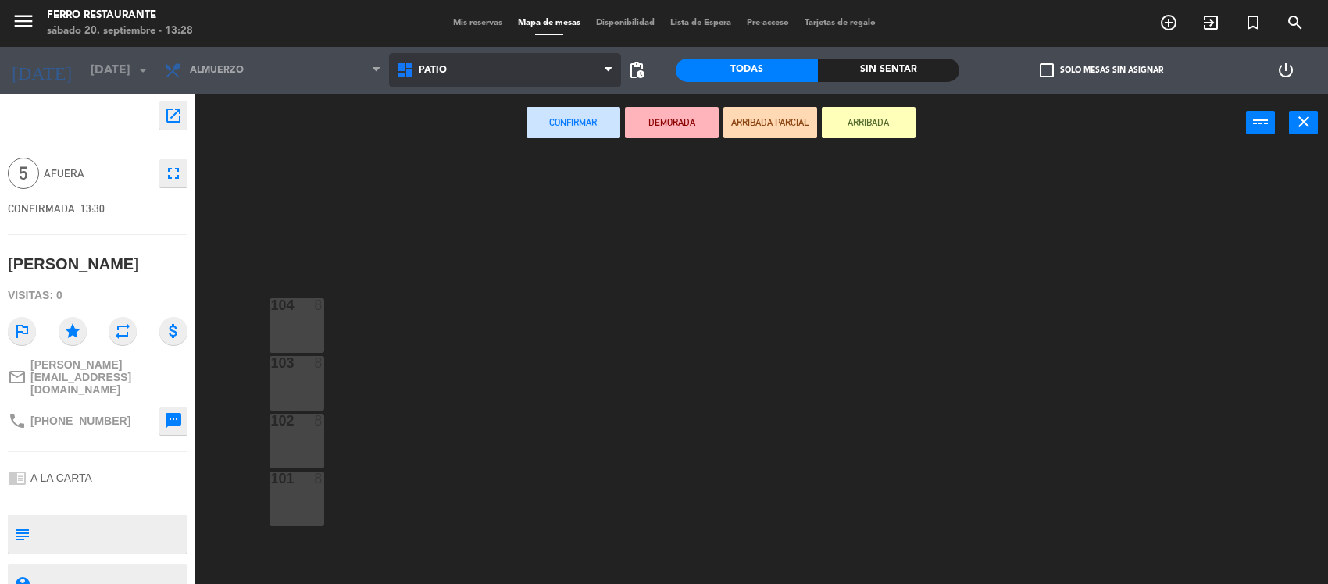
click at [479, 72] on span "Patio" at bounding box center [505, 70] width 233 height 34
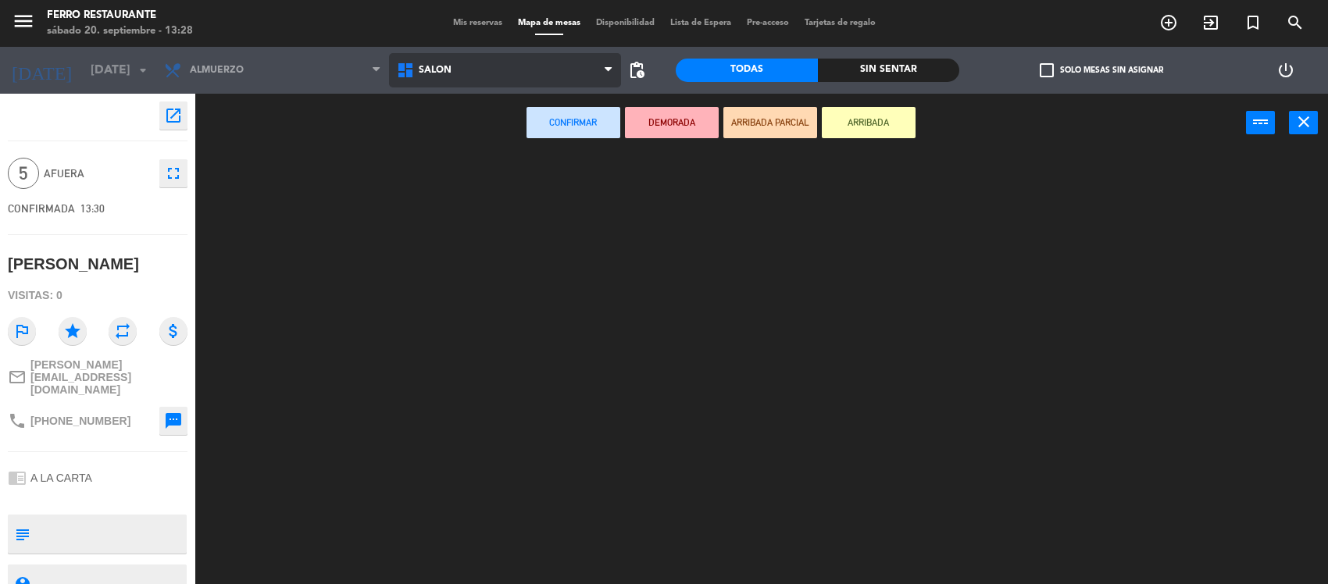
click at [442, 130] on ng-component "menu [PERSON_NAME] Restaurante [DATE] 20. septiembre - 13:28 Mis reservas Mapa …" at bounding box center [664, 293] width 1328 height 587
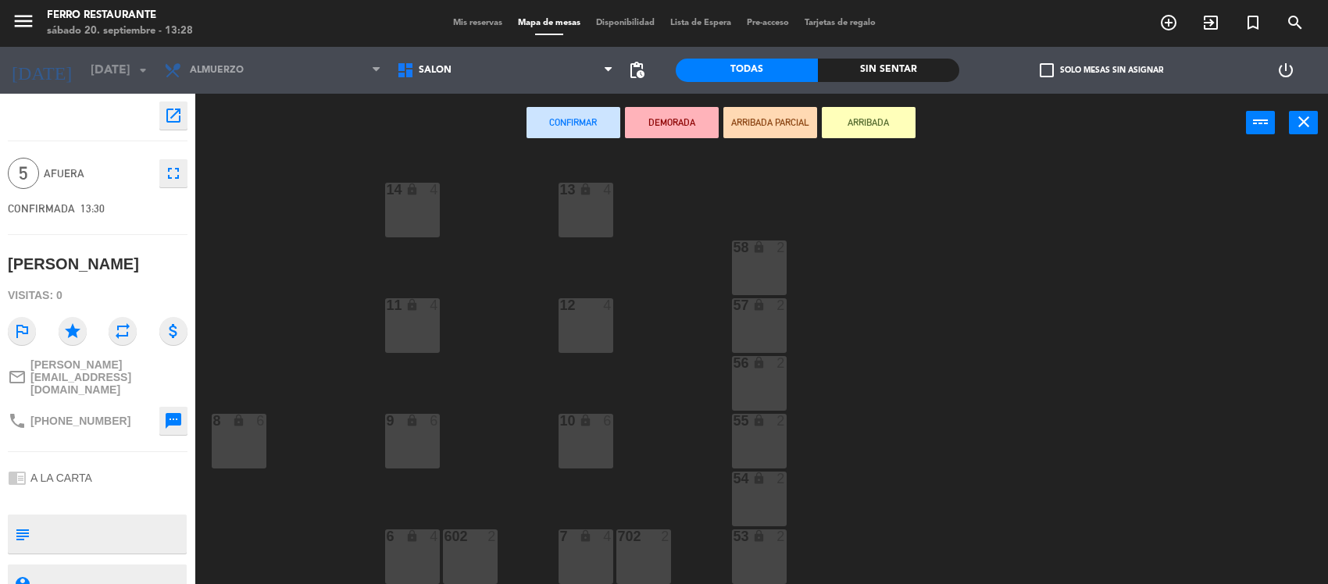
click at [854, 375] on div "13 lock 4 14 lock 4 58 lock 2 12 4 57 lock 2 11 lock 4 56 lock 2 8 lock 6 9 loc…" at bounding box center [768, 371] width 1119 height 432
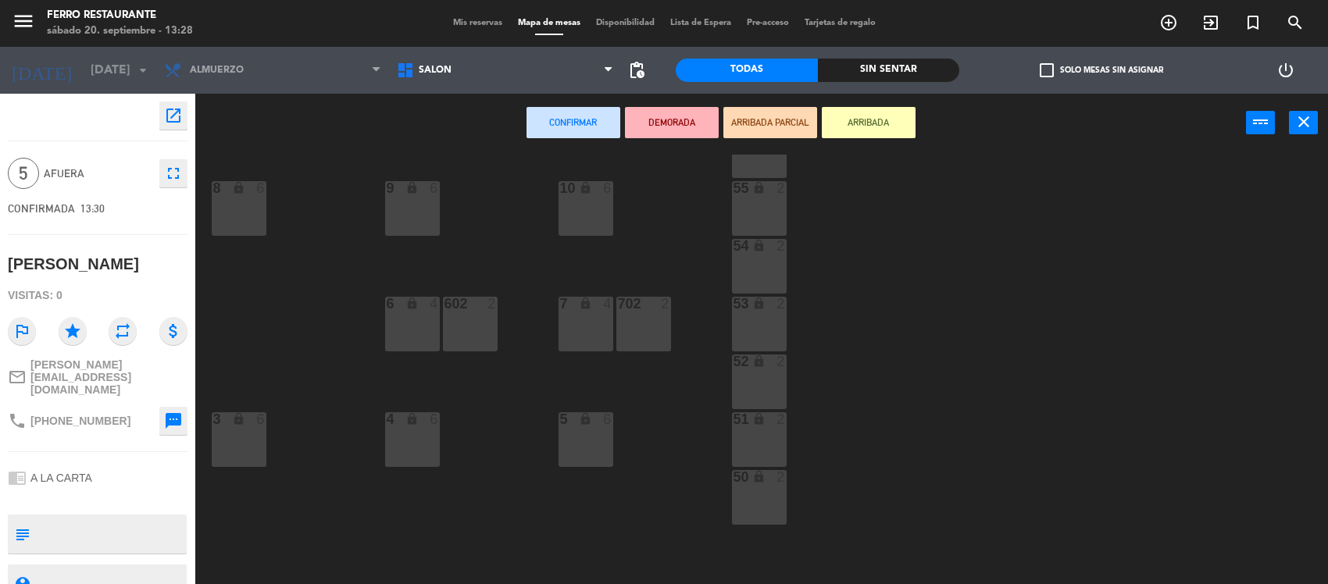
scroll to position [234, 0]
click at [568, 447] on div "5 lock 6" at bounding box center [585, 438] width 55 height 55
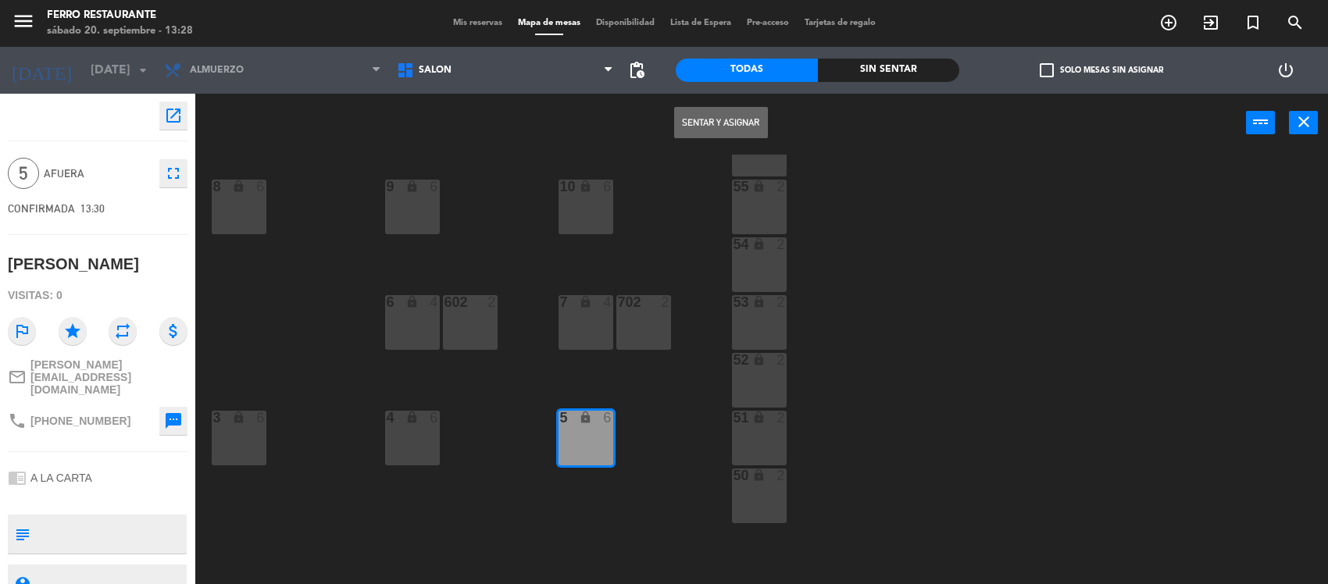
click at [720, 125] on button "Sentar y Asignar" at bounding box center [721, 122] width 94 height 31
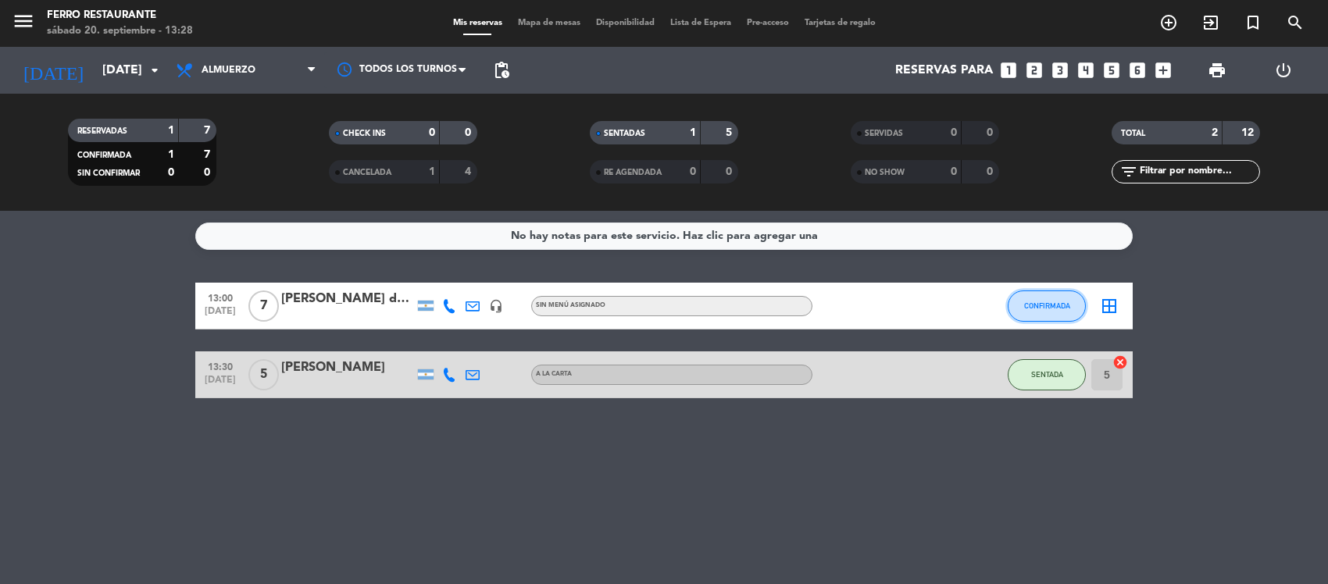
click at [1063, 298] on button "CONFIRMADA" at bounding box center [1047, 306] width 78 height 31
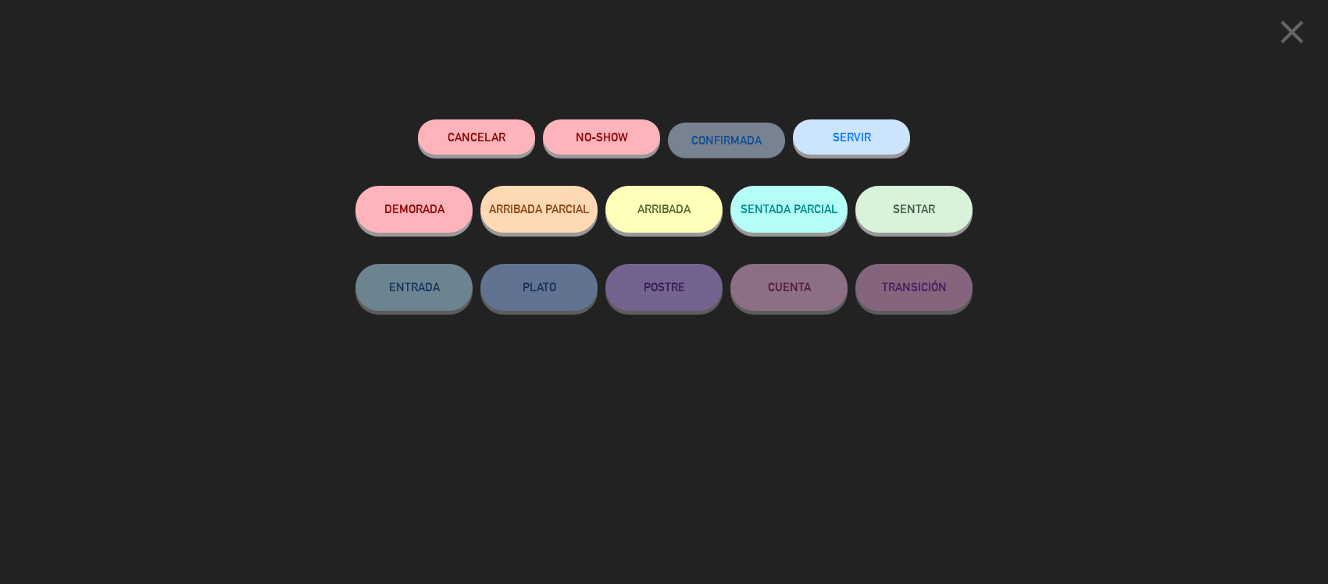
click at [897, 202] on button "SENTAR" at bounding box center [913, 209] width 117 height 47
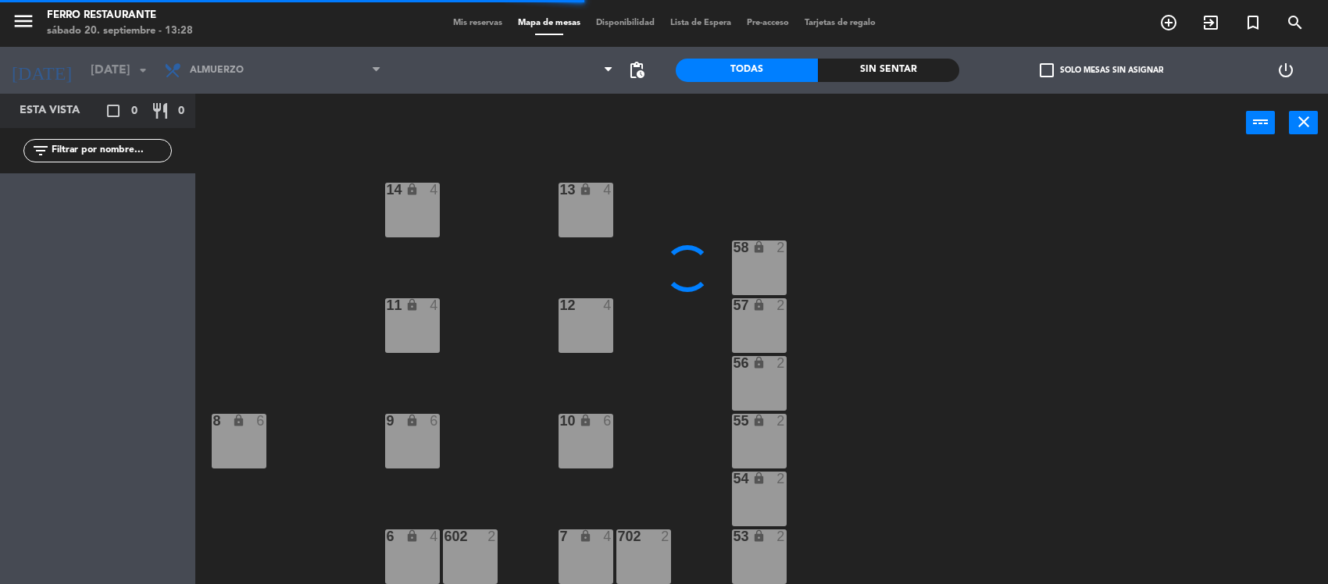
click at [1032, 305] on div "13 lock 4 14 lock 4 58 lock 2 12 4 57 lock 2 11 lock 4 56 lock 2 8 lock 6 9 loc…" at bounding box center [768, 371] width 1119 height 432
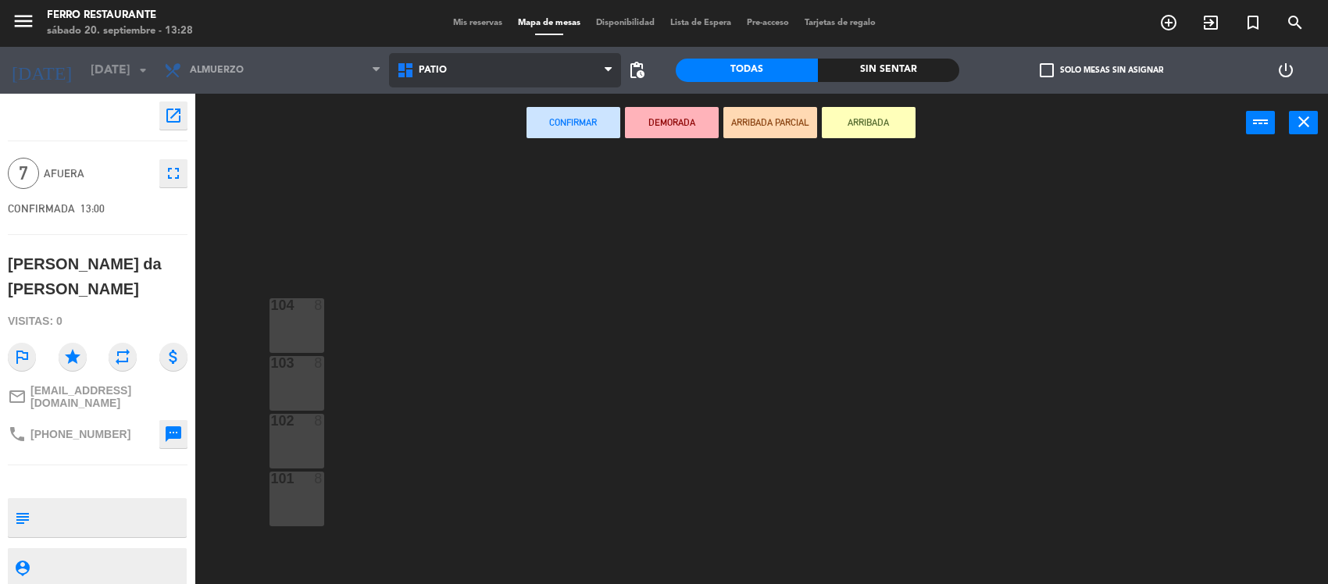
click at [496, 72] on span "Patio" at bounding box center [505, 70] width 233 height 34
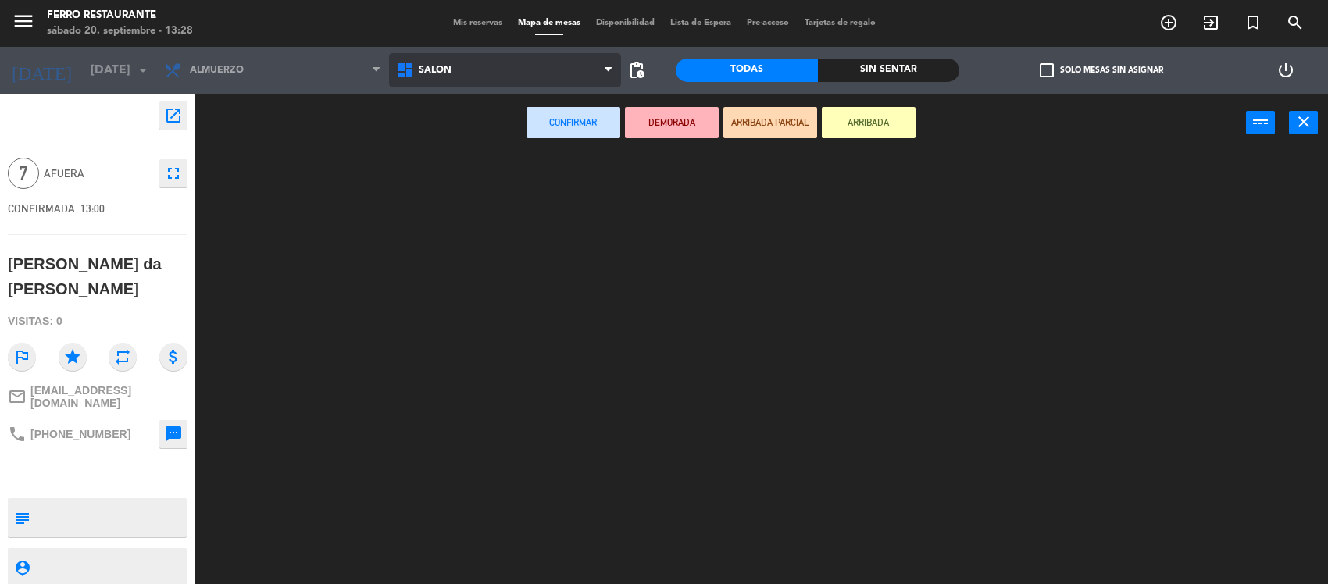
click at [451, 141] on ng-component "menu [PERSON_NAME] Restaurante [DATE] 20. septiembre - 13:28 Mis reservas Mapa …" at bounding box center [664, 293] width 1328 height 587
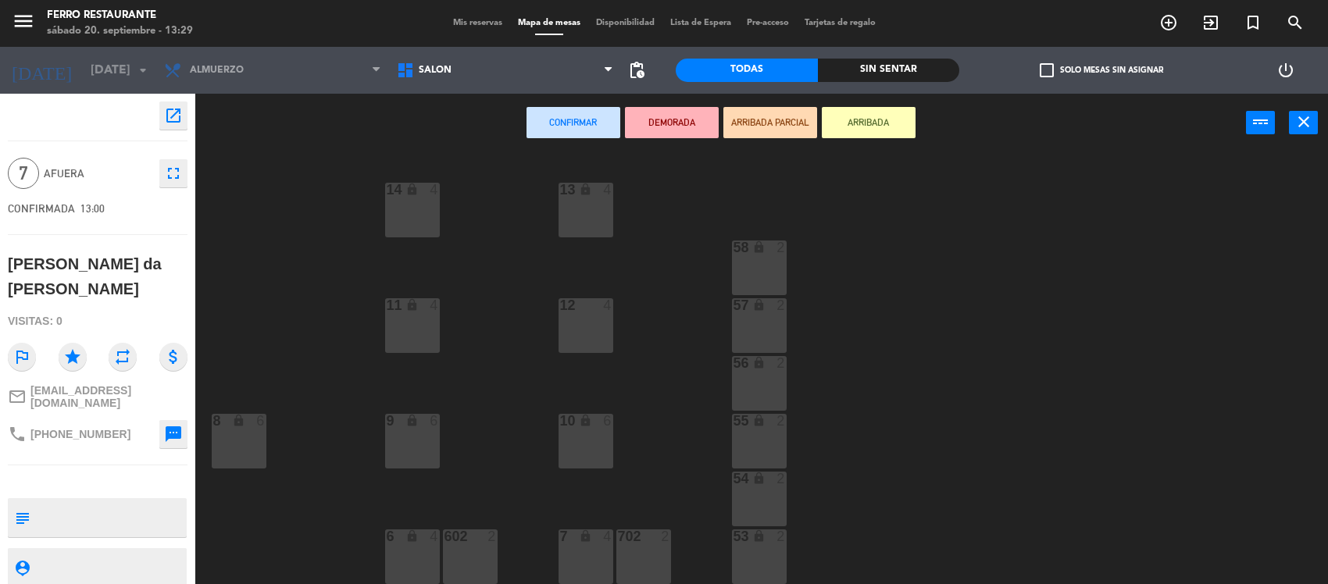
click at [1063, 332] on div "13 lock 4 14 lock 4 58 lock 2 12 4 57 lock 2 11 lock 4 56 lock 2 8 lock 6 9 loc…" at bounding box center [768, 371] width 1119 height 432
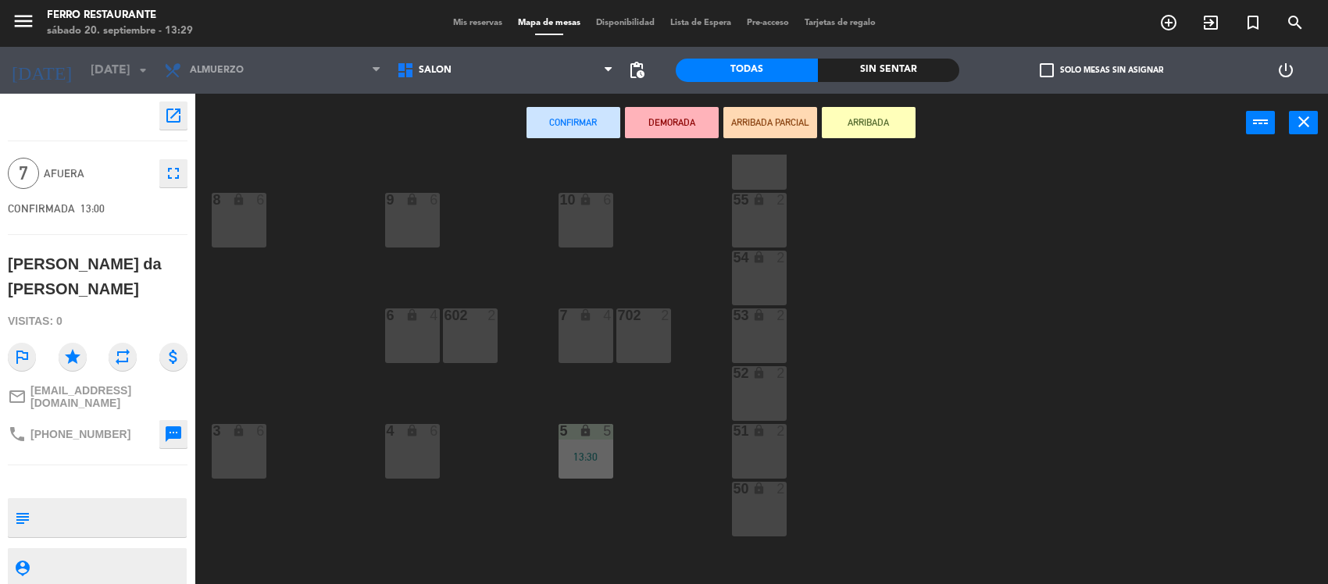
scroll to position [287, 0]
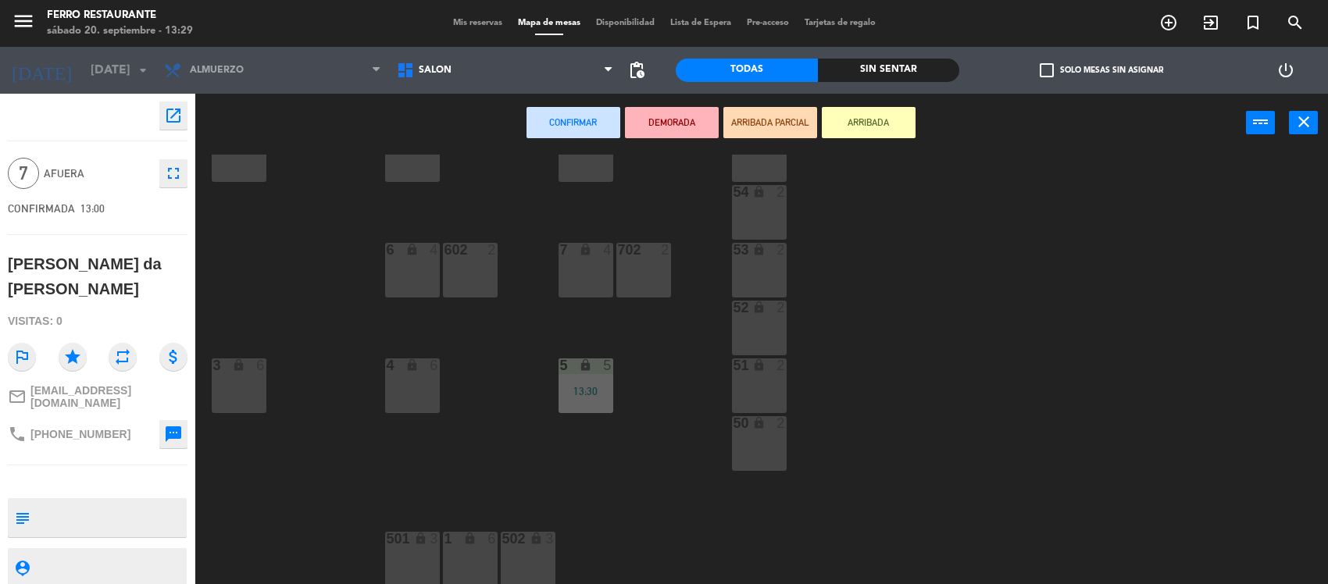
click at [478, 555] on div "1 lock 6" at bounding box center [470, 559] width 55 height 55
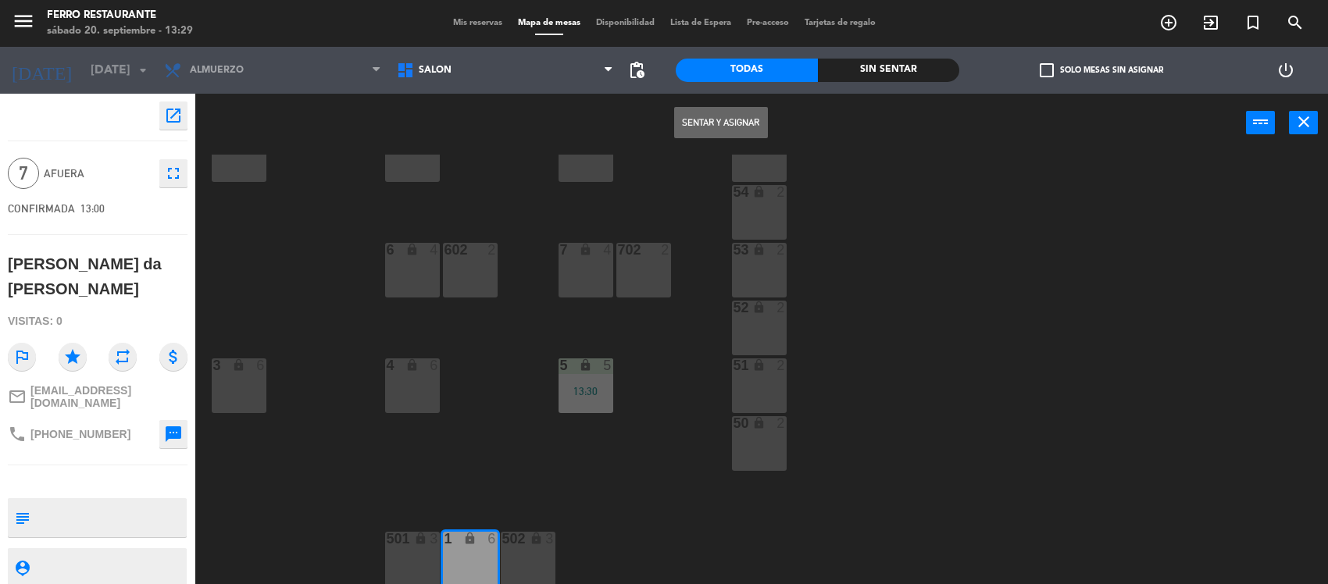
click at [408, 549] on div "501 lock 3" at bounding box center [412, 559] width 55 height 55
click at [704, 135] on button "Sentar y Asignar" at bounding box center [721, 122] width 94 height 31
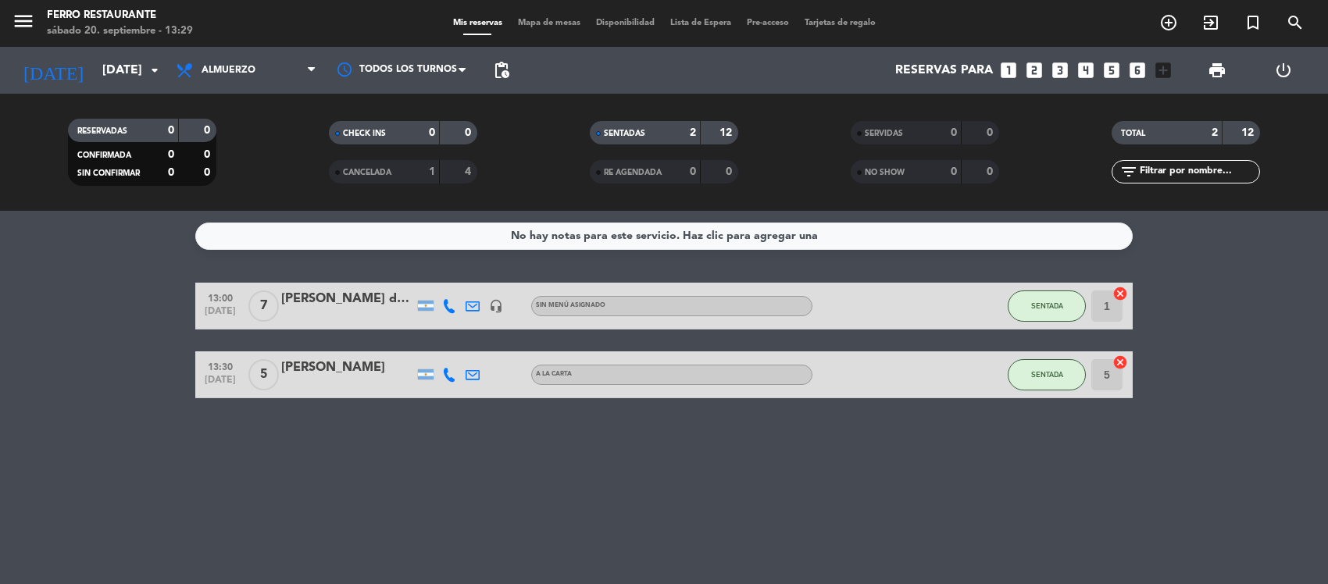
click at [35, 455] on div "No hay notas para este servicio. Haz clic para agregar una 13:00 [DATE] 7 [PERS…" at bounding box center [664, 397] width 1328 height 373
click at [82, 435] on div "No hay notas para este servicio. Haz clic para agregar una 13:00 [DATE] 7 [PERS…" at bounding box center [664, 397] width 1328 height 373
click at [160, 533] on div "No hay notas para este servicio. Haz clic para agregar una 13:00 [DATE] 7 [PERS…" at bounding box center [664, 397] width 1328 height 373
click at [125, 272] on div "No hay notas para este servicio. Haz clic para agregar una 13:00 [DATE] 7 [PERS…" at bounding box center [664, 397] width 1328 height 373
